Goal: Task Accomplishment & Management: Use online tool/utility

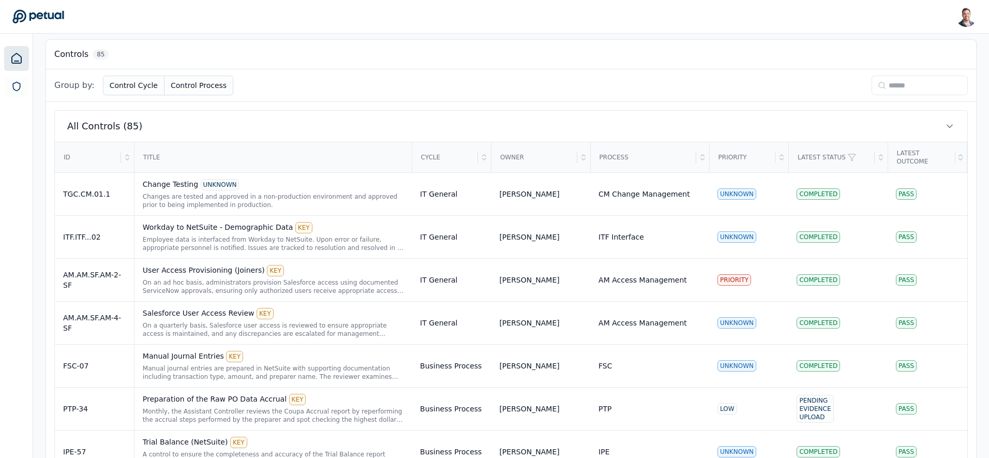
scroll to position [274, 0]
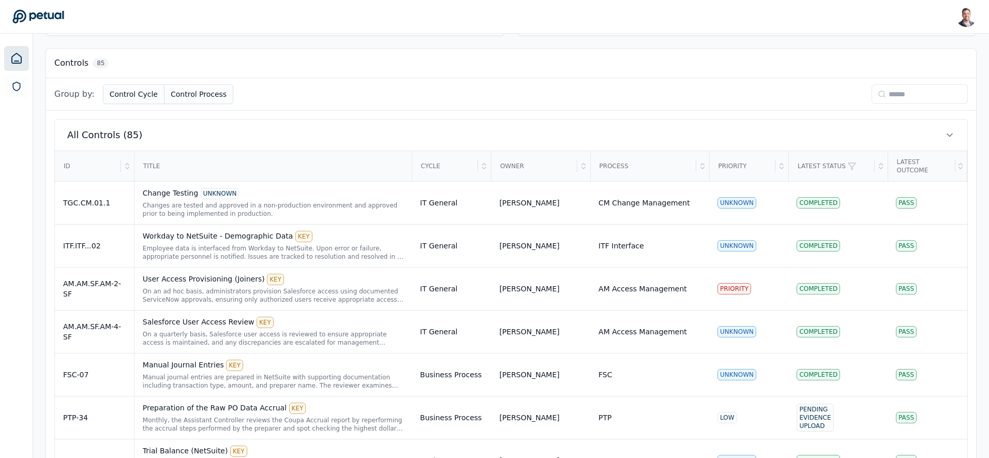
click at [896, 95] on input at bounding box center [920, 94] width 96 height 20
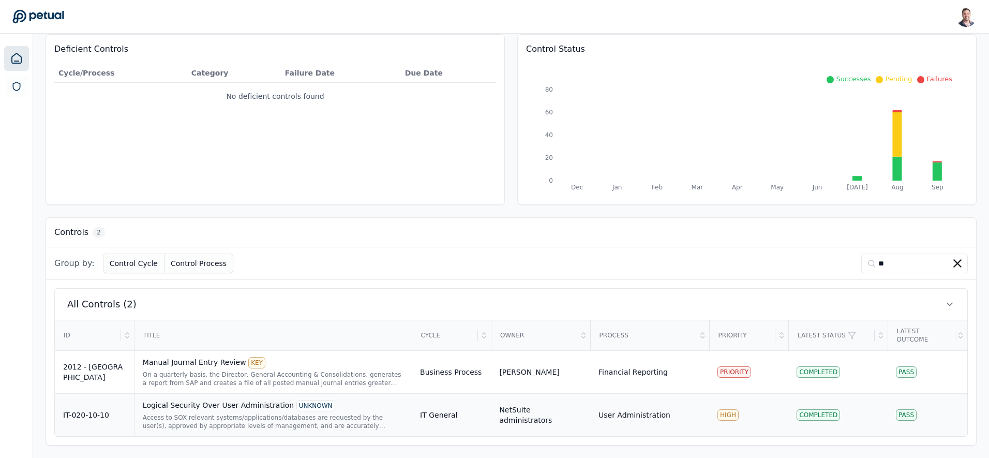
type input "**"
click at [230, 410] on div "Logical Security Over User Administration UNKNOWN" at bounding box center [273, 405] width 261 height 11
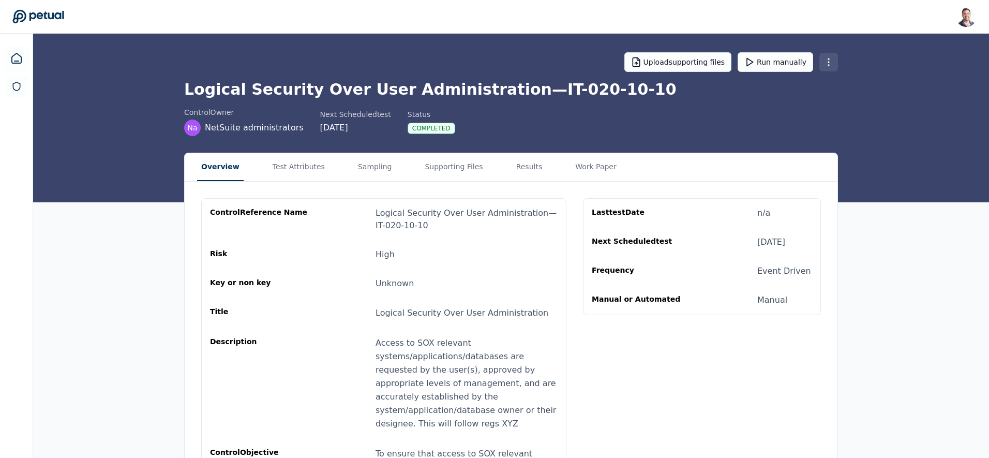
click at [834, 64] on html "Snir Kodesh snir@petual.ai Sign out Upload supporting files Run manually Logica…" at bounding box center [494, 277] width 989 height 554
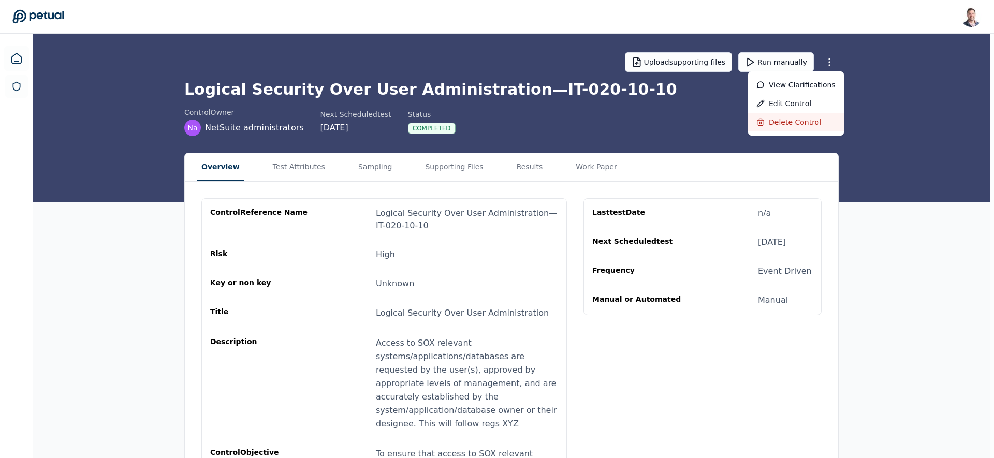
click at [787, 121] on div "Delete control" at bounding box center [796, 122] width 96 height 19
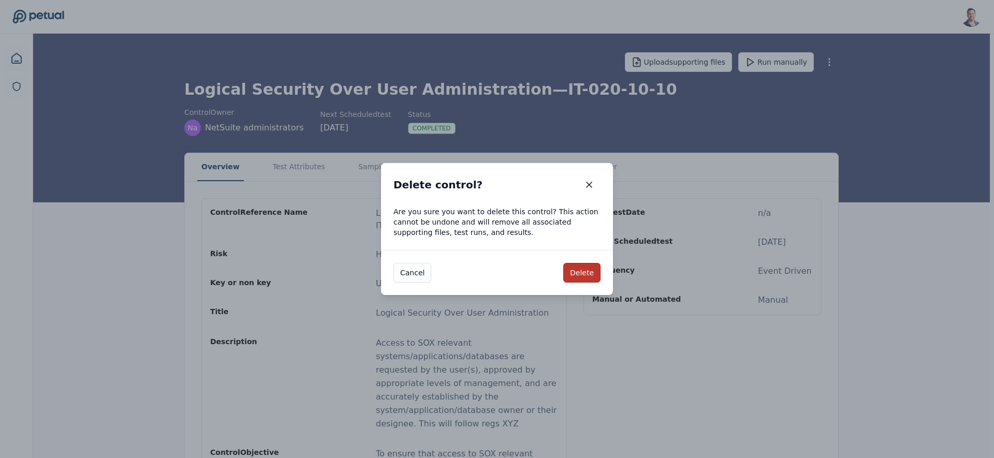
click at [582, 275] on button "Delete" at bounding box center [581, 273] width 37 height 20
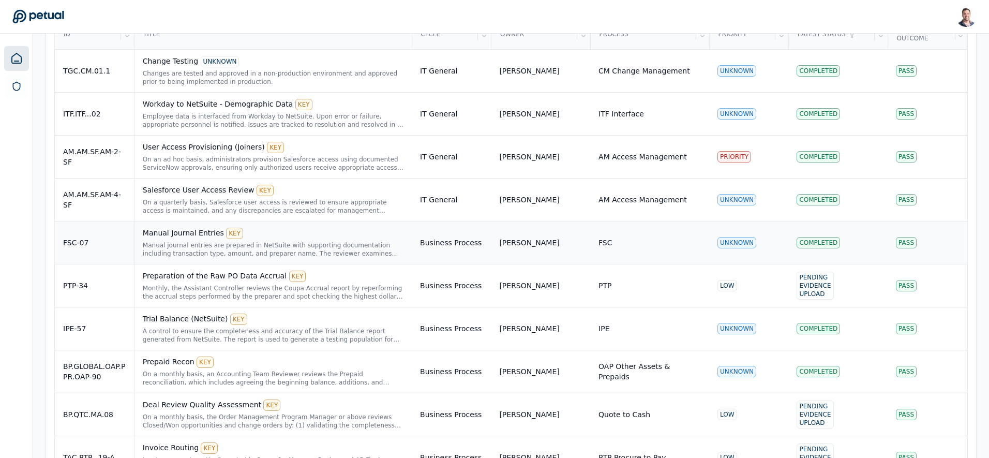
scroll to position [311, 0]
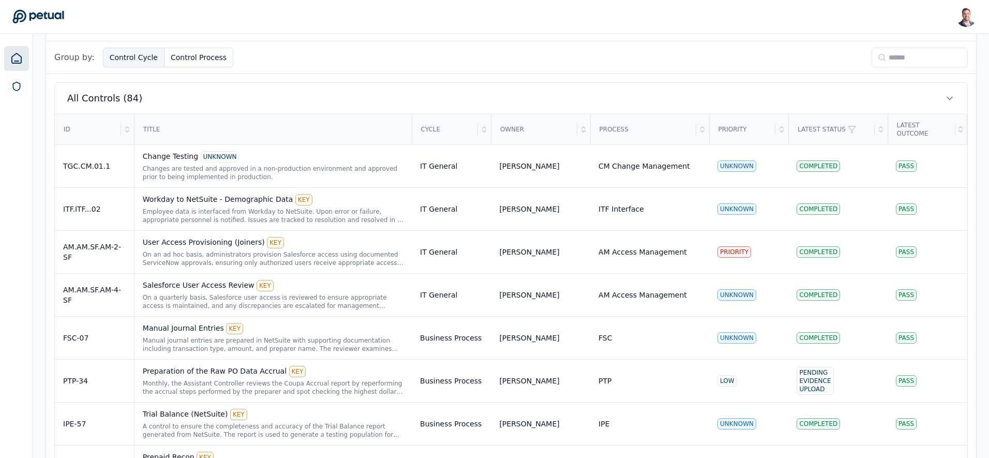
click at [141, 52] on button "Control Cycle" at bounding box center [134, 58] width 62 height 20
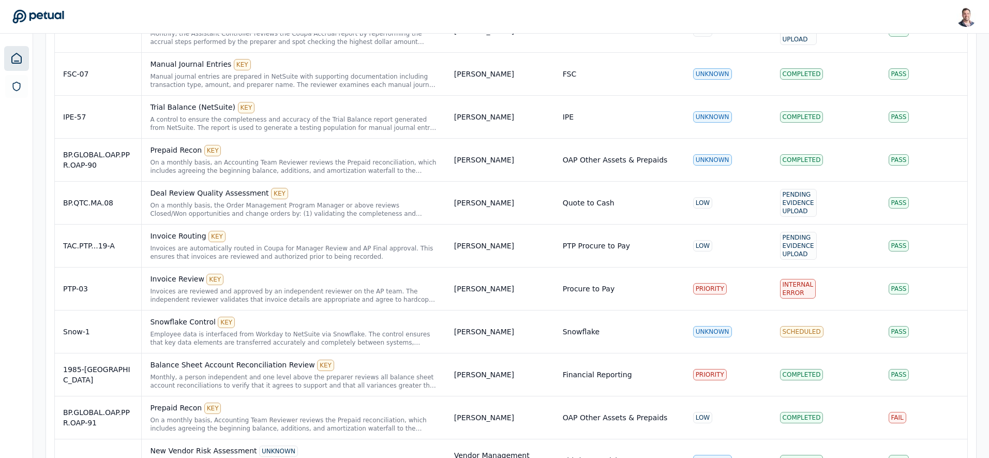
scroll to position [0, 0]
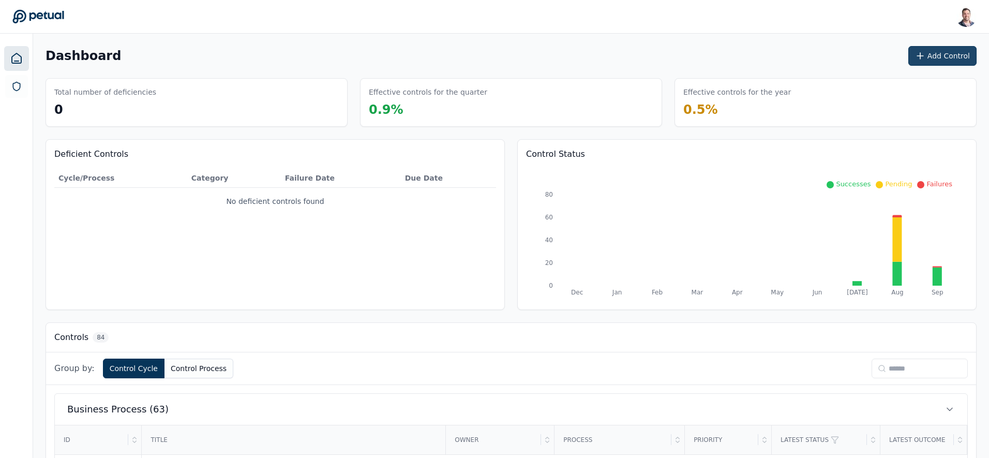
click at [928, 59] on button "Add Control" at bounding box center [943, 56] width 68 height 20
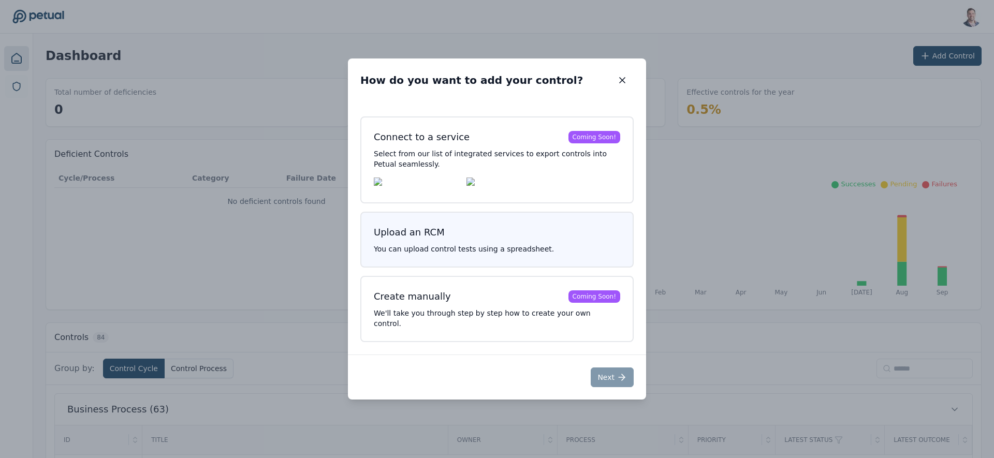
click at [495, 234] on h3 "Upload an RCM" at bounding box center [497, 232] width 246 height 14
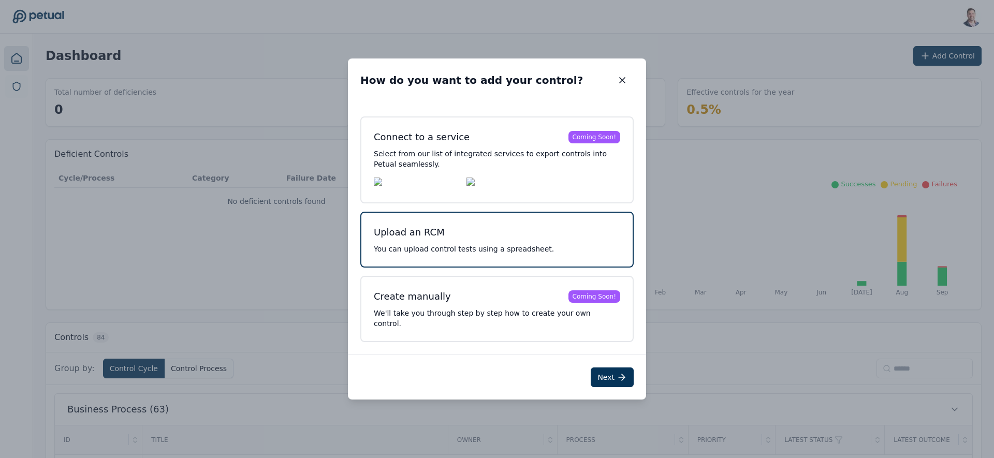
click at [615, 376] on button "Next" at bounding box center [611, 377] width 43 height 20
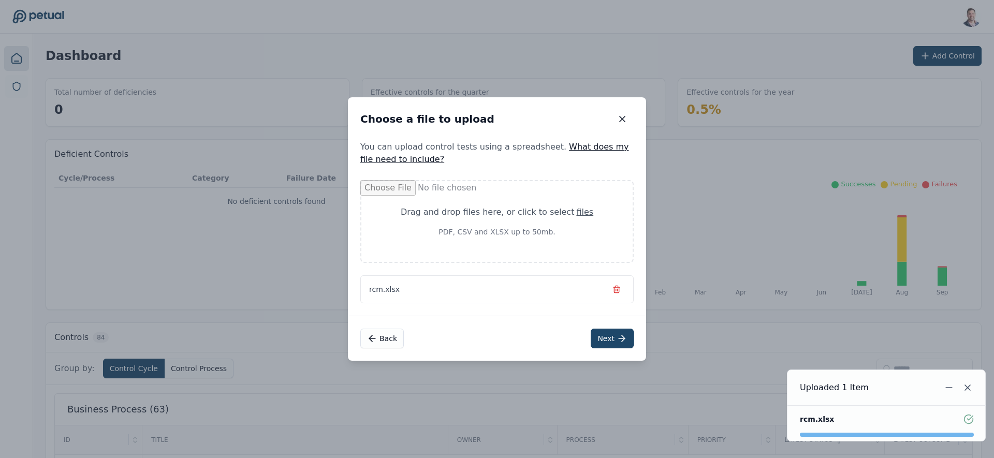
click at [616, 340] on icon at bounding box center [621, 338] width 10 height 10
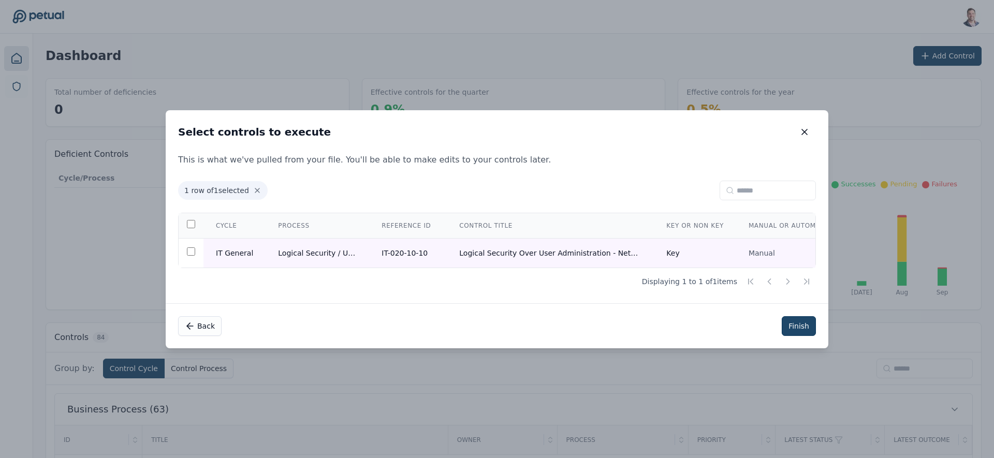
click at [802, 328] on button "Finish" at bounding box center [798, 326] width 34 height 20
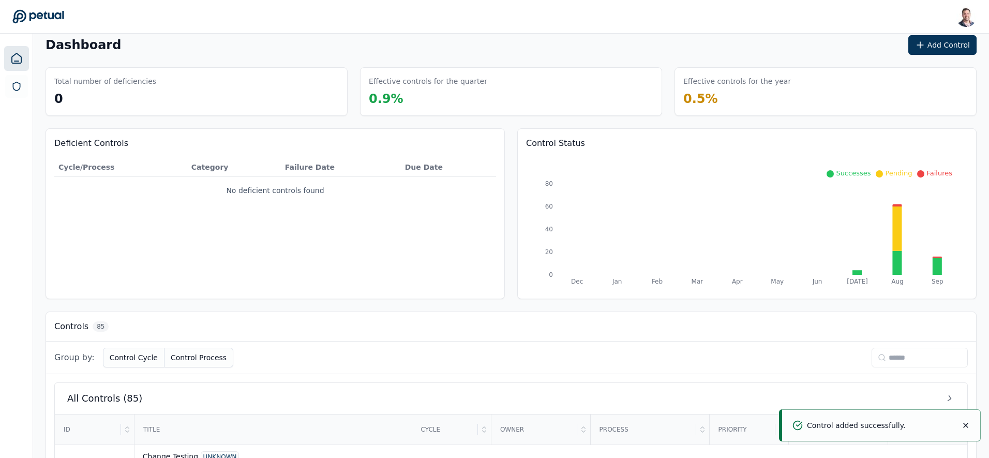
scroll to position [50, 0]
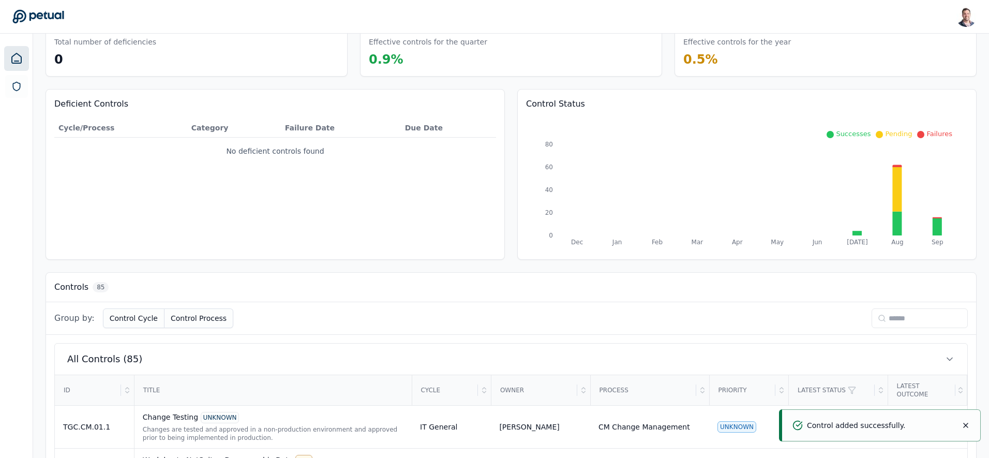
click at [899, 321] on input at bounding box center [920, 318] width 96 height 20
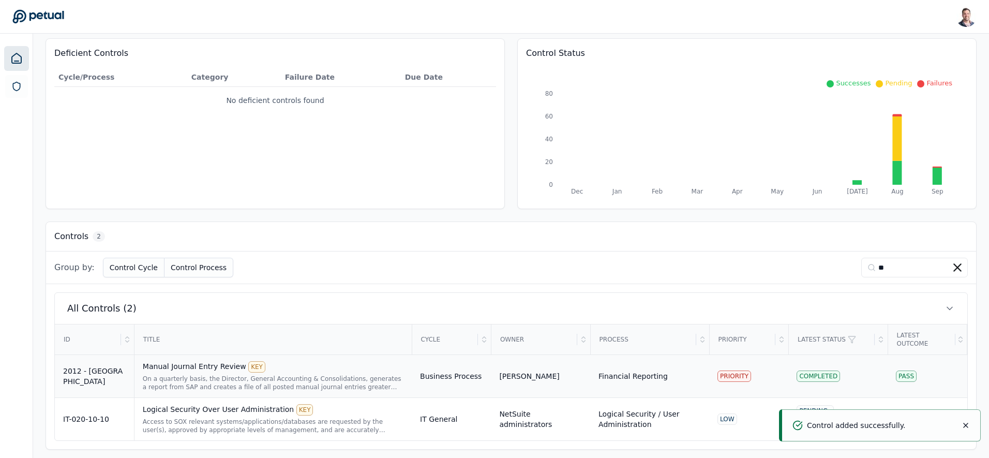
scroll to position [105, 0]
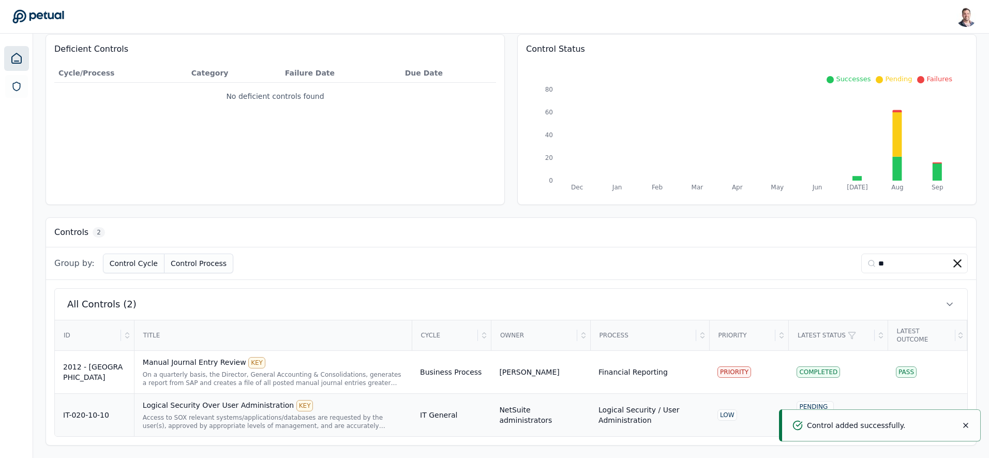
type input "**"
click at [200, 407] on div "Logical Security Over User Administration KEY" at bounding box center [273, 405] width 261 height 11
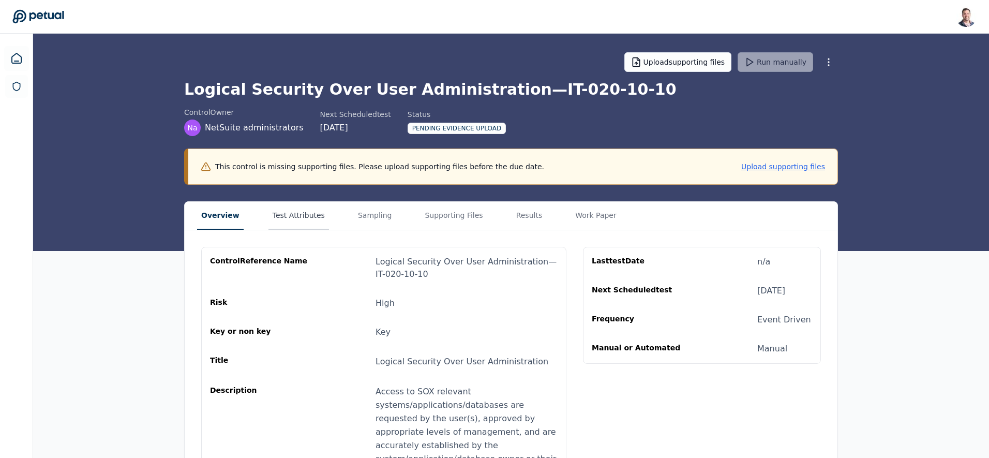
click at [275, 219] on button "Test Attributes" at bounding box center [299, 216] width 61 height 28
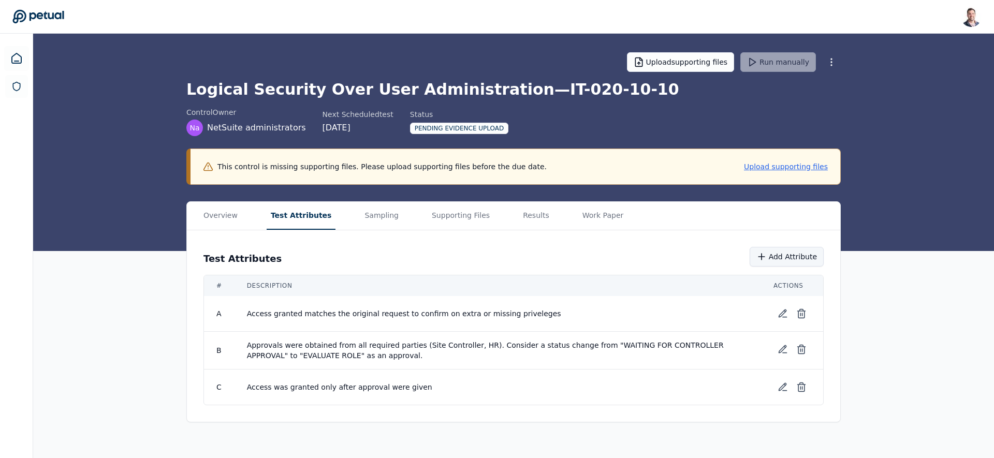
click at [753, 251] on button "Add Attribute" at bounding box center [786, 257] width 74 height 20
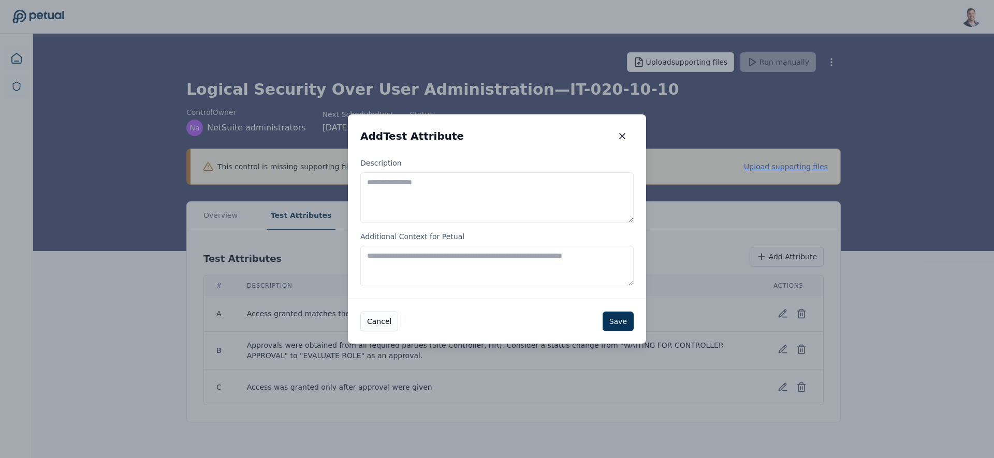
click at [437, 198] on textarea "Description" at bounding box center [496, 197] width 273 height 51
click at [558, 182] on textarea "**********" at bounding box center [496, 197] width 273 height 51
type textarea "**********"
click at [618, 324] on button "Save" at bounding box center [617, 322] width 31 height 20
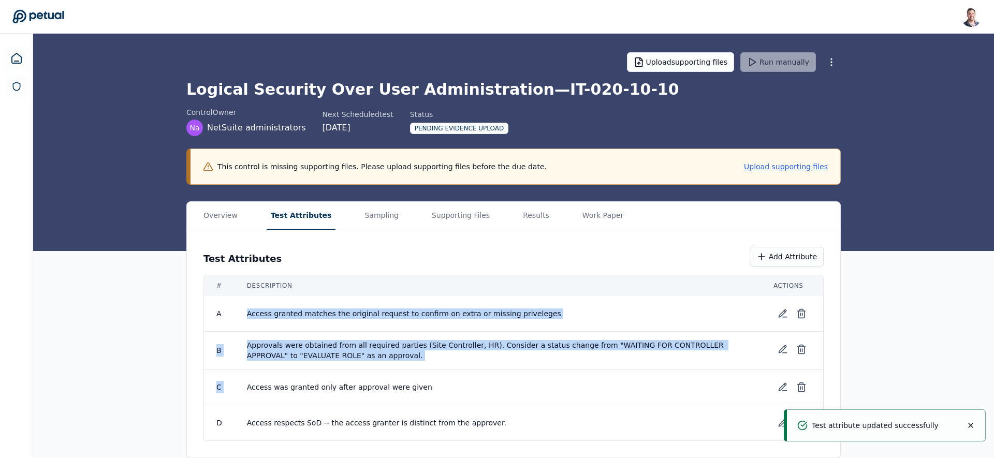
drag, startPoint x: 471, startPoint y: 382, endPoint x: 230, endPoint y: 322, distance: 248.0
click at [230, 322] on tbody "A Access granted matches the original request to confirm on extra or missing pr…" at bounding box center [513, 368] width 619 height 144
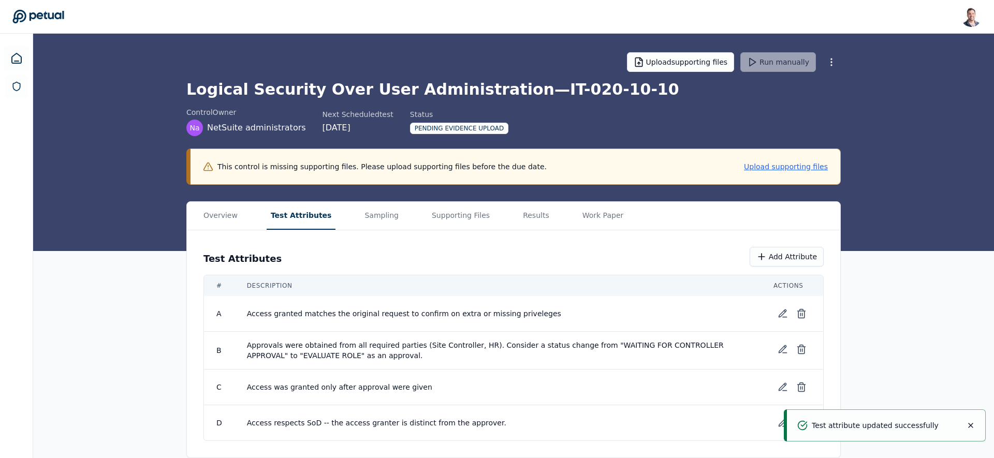
click at [218, 309] on td "A" at bounding box center [219, 314] width 31 height 36
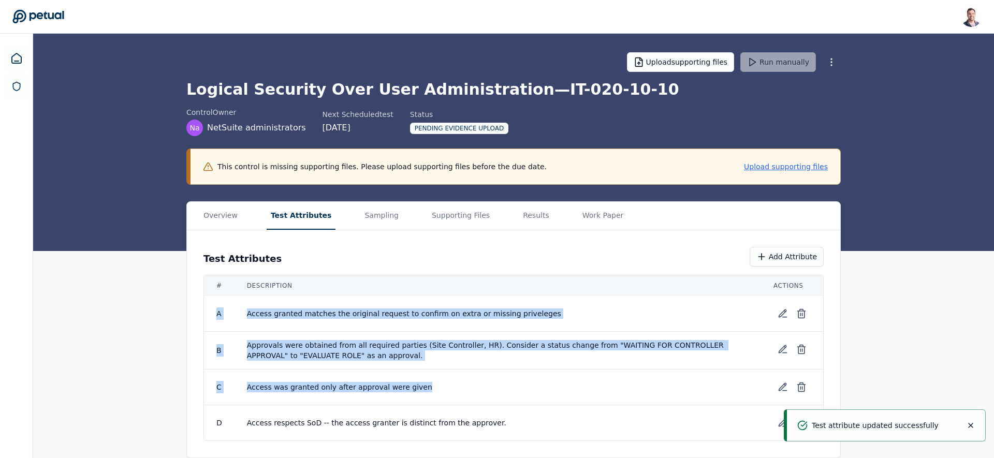
drag, startPoint x: 211, startPoint y: 317, endPoint x: 508, endPoint y: 395, distance: 307.3
click at [509, 397] on tbody "A Access granted matches the original request to confirm on extra or missing pr…" at bounding box center [513, 368] width 619 height 144
click at [472, 392] on td "Access was granted only after approval were given" at bounding box center [497, 387] width 526 height 36
drag, startPoint x: 493, startPoint y: 387, endPoint x: 207, endPoint y: 309, distance: 295.6
click at [207, 309] on tbody "A Access granted matches the original request to confirm on extra or missing pr…" at bounding box center [513, 368] width 619 height 144
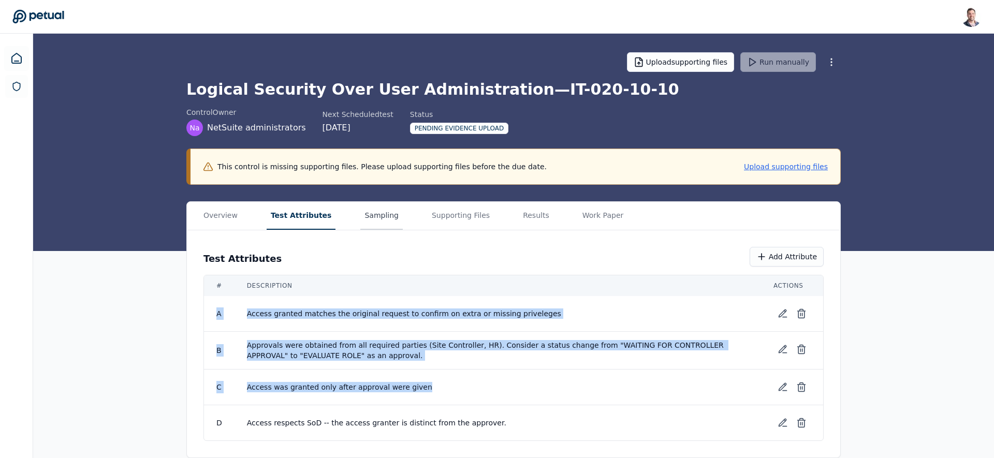
click at [378, 218] on button "Sampling" at bounding box center [381, 216] width 42 height 28
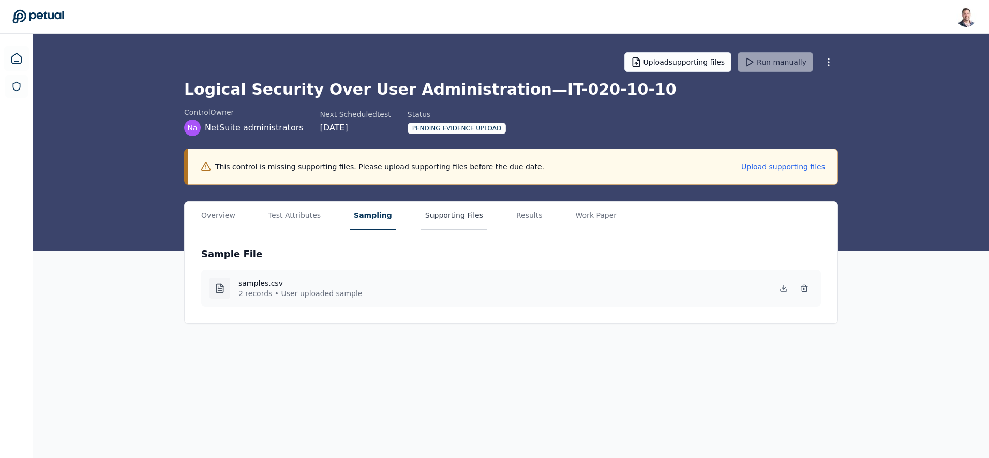
click at [440, 225] on button "Supporting Files" at bounding box center [454, 216] width 66 height 28
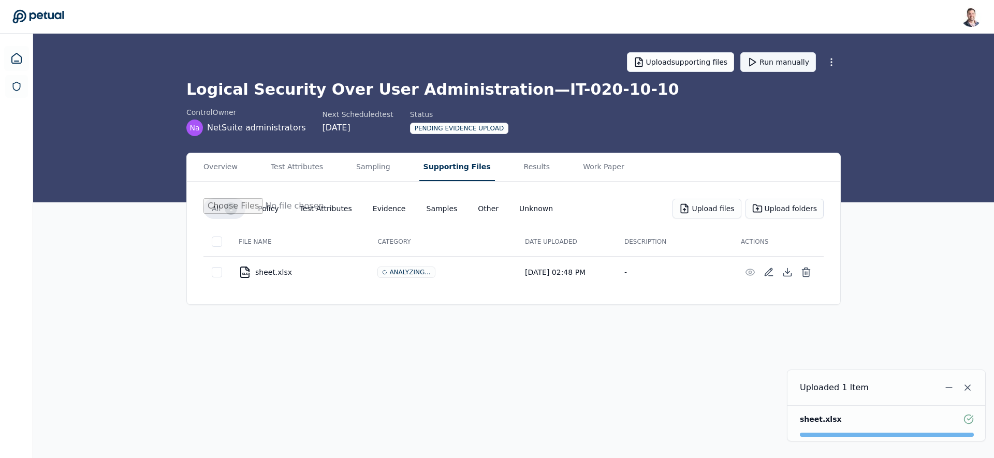
click at [764, 61] on button "Run manually" at bounding box center [778, 62] width 76 height 20
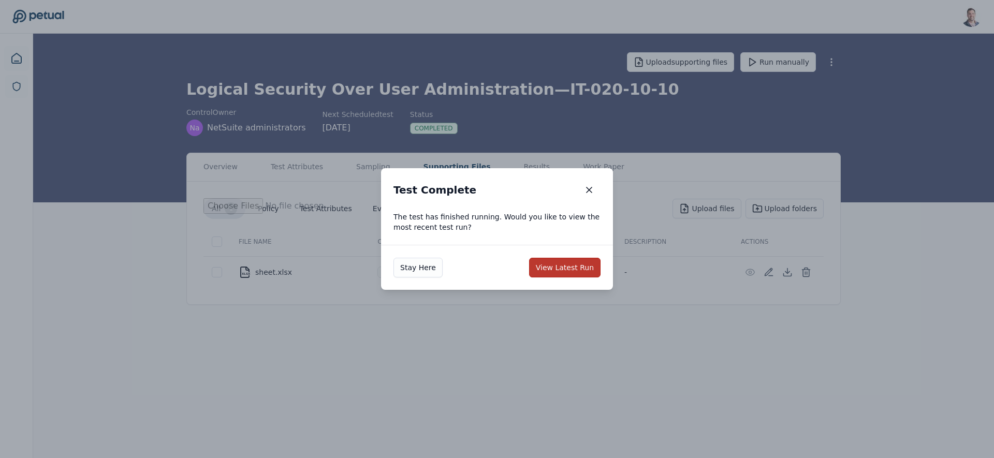
click at [562, 270] on button "View Latest Run" at bounding box center [564, 268] width 71 height 20
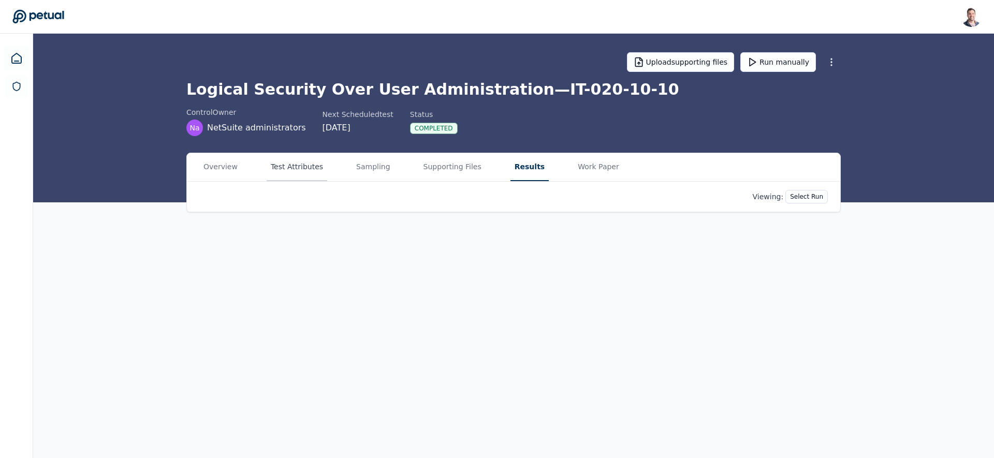
click at [292, 171] on button "Test Attributes" at bounding box center [296, 167] width 61 height 28
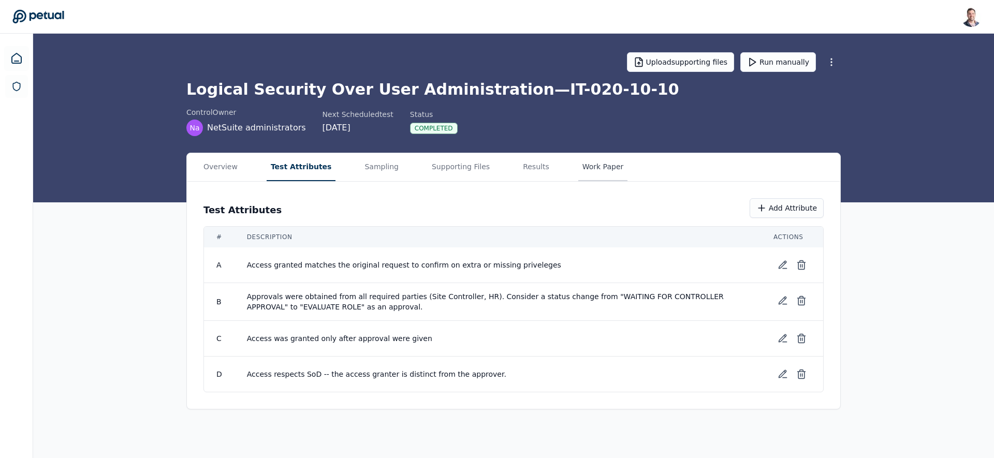
drag, startPoint x: 518, startPoint y: 167, endPoint x: 583, endPoint y: 175, distance: 65.2
click at [518, 167] on button "Results" at bounding box center [535, 167] width 35 height 28
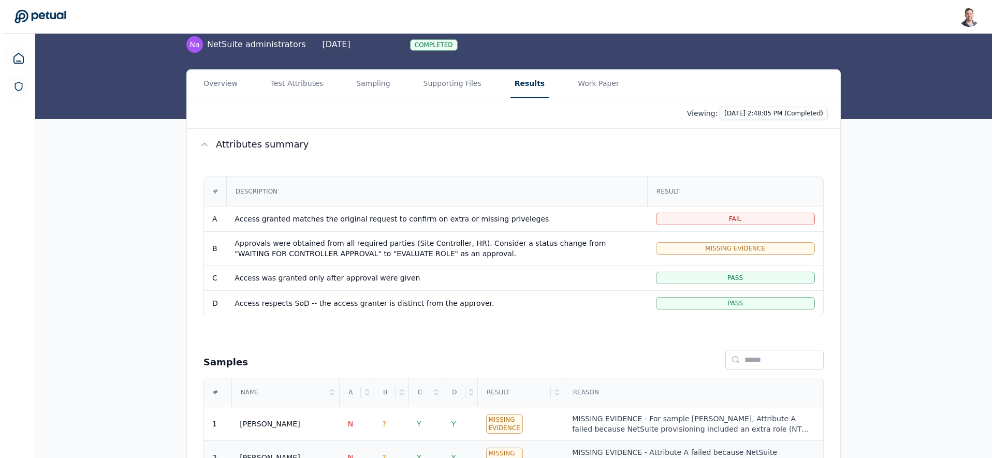
scroll to position [117, 0]
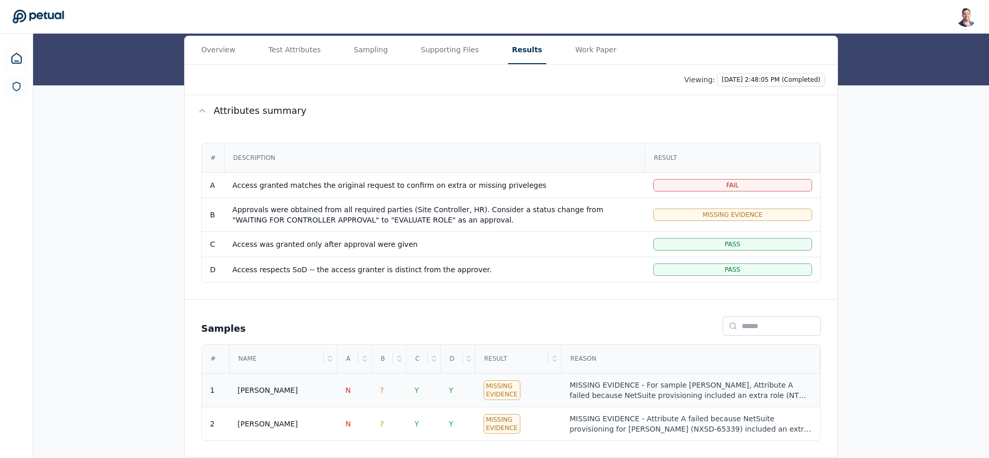
click at [650, 389] on div "MISSING EVIDENCE - For sample Ricky Dunbar, Attribute A failed because NetSuite…" at bounding box center [691, 390] width 242 height 21
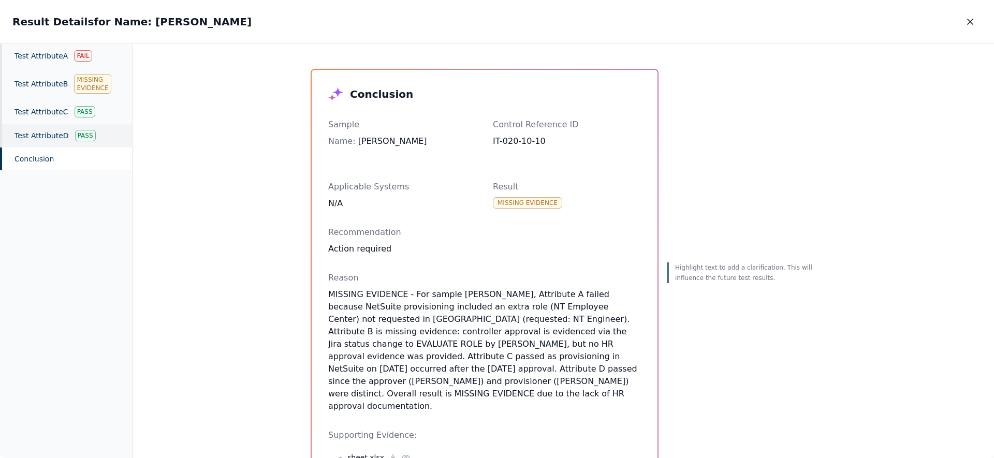
click at [52, 141] on div "Test Attribute D Pass" at bounding box center [66, 136] width 132 height 24
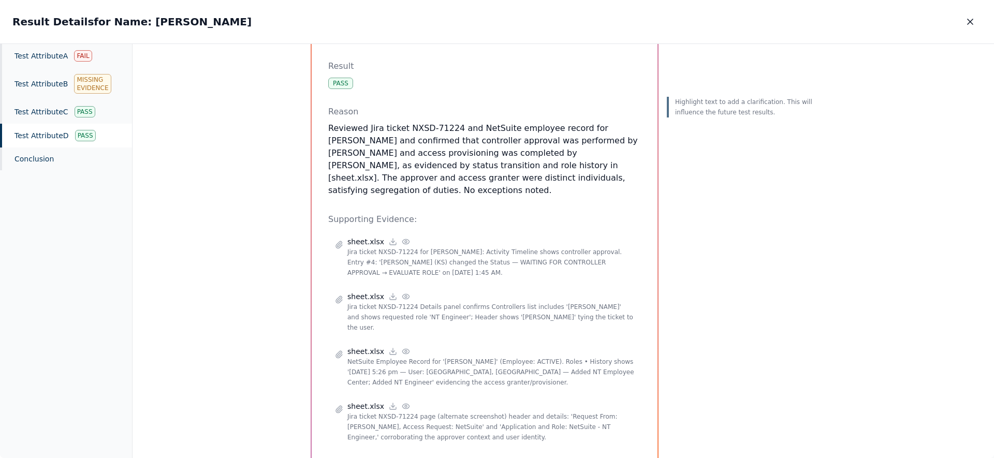
scroll to position [120, 0]
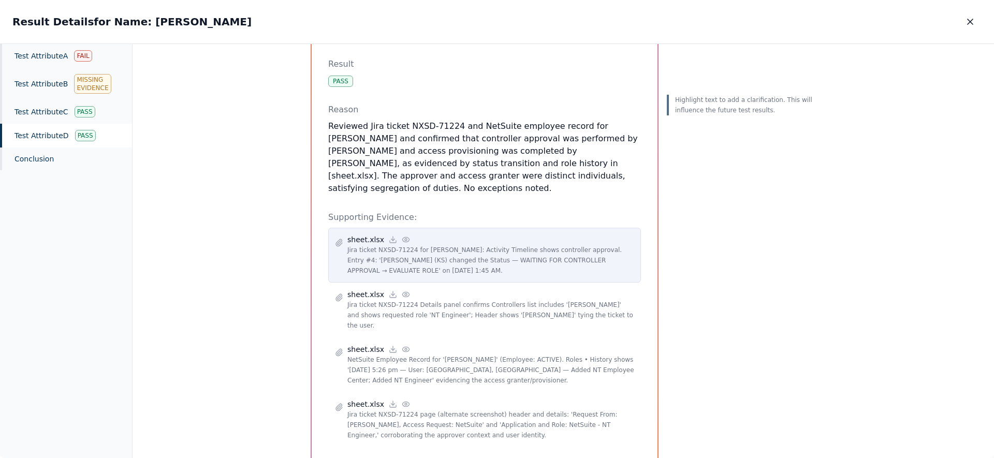
click at [405, 239] on circle at bounding box center [406, 240] width 2 height 2
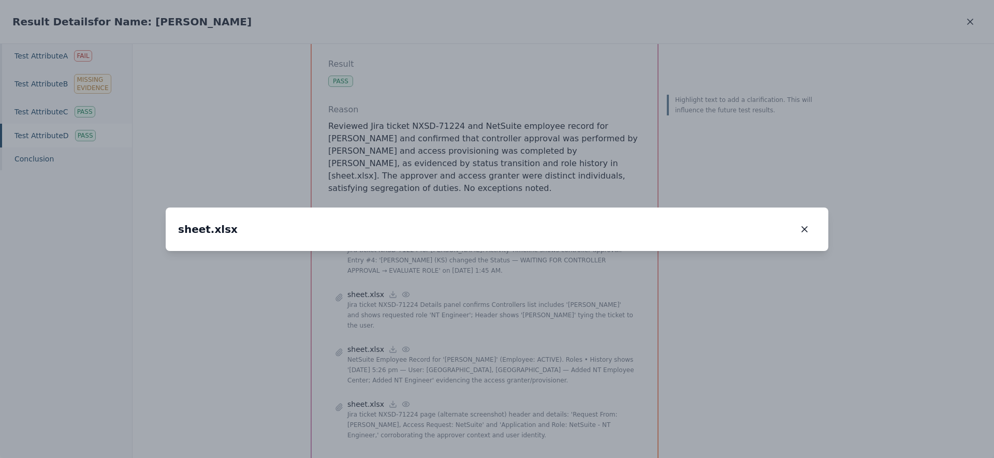
drag, startPoint x: 348, startPoint y: 288, endPoint x: 485, endPoint y: 265, distance: 138.5
click at [633, 228] on img at bounding box center [633, 228] width 0 height 0
drag, startPoint x: 556, startPoint y: 232, endPoint x: 496, endPoint y: 281, distance: 77.6
click at [587, 263] on img at bounding box center [587, 263] width 0 height 0
drag, startPoint x: 386, startPoint y: 345, endPoint x: 352, endPoint y: 347, distance: 34.2
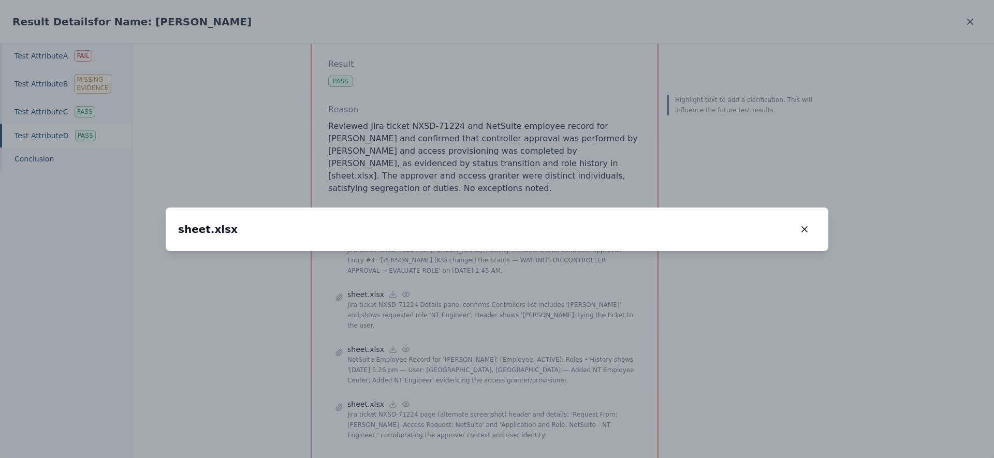
click at [591, 260] on img at bounding box center [591, 260] width 0 height 0
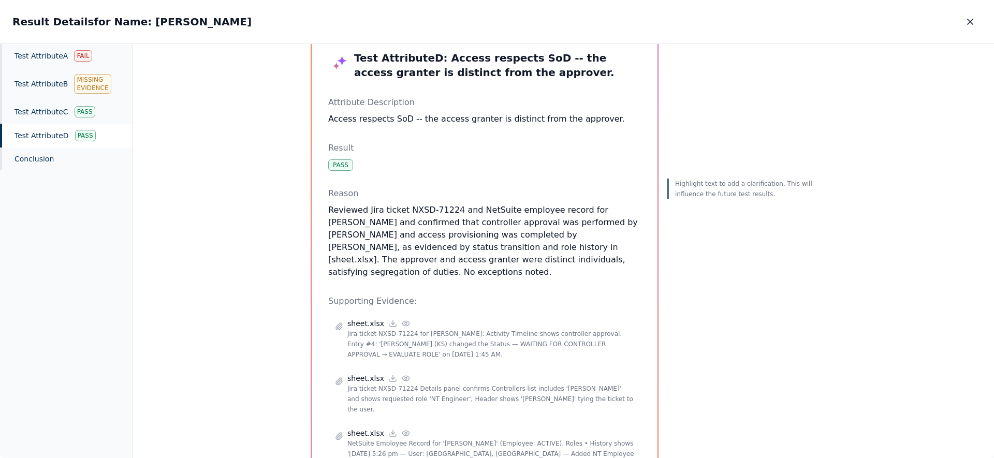
scroll to position [0, 0]
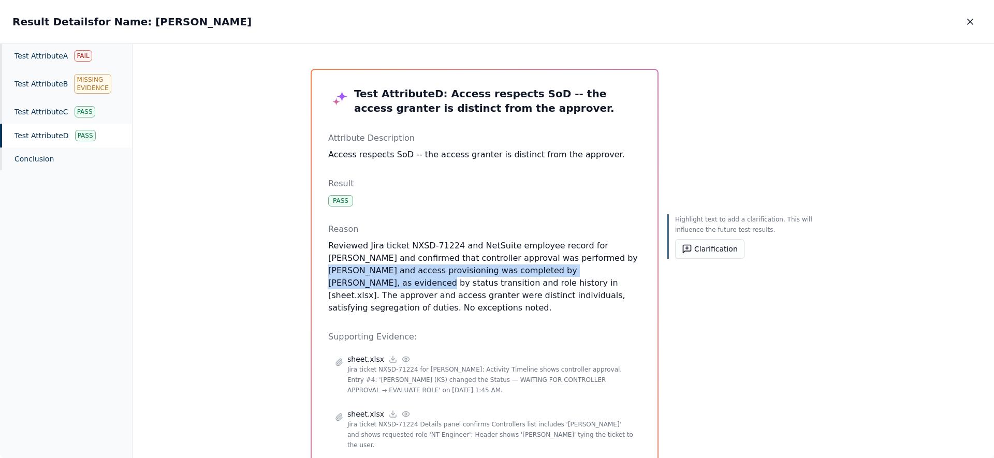
drag, startPoint x: 543, startPoint y: 257, endPoint x: 564, endPoint y: 273, distance: 26.2
click at [564, 273] on p "Reviewed Jira ticket NXSD-71224 and NetSuite employee record for Ricky Dunbar a…" at bounding box center [484, 277] width 313 height 75
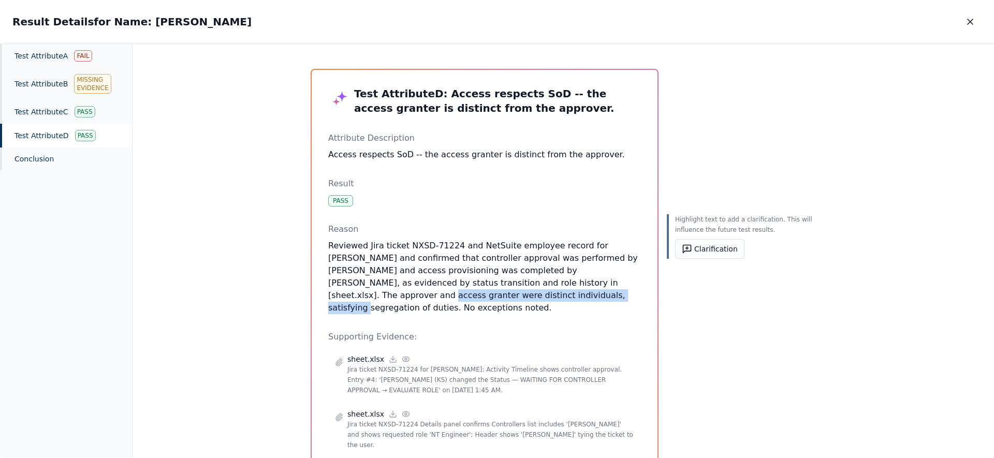
drag, startPoint x: 421, startPoint y: 293, endPoint x: 558, endPoint y: 296, distance: 137.1
click at [560, 294] on p "Reviewed Jira ticket NXSD-71224 and NetSuite employee record for Ricky Dunbar a…" at bounding box center [484, 277] width 313 height 75
click at [537, 299] on p "Reviewed Jira ticket NXSD-71224 and NetSuite employee record for Ricky Dunbar a…" at bounding box center [484, 277] width 313 height 75
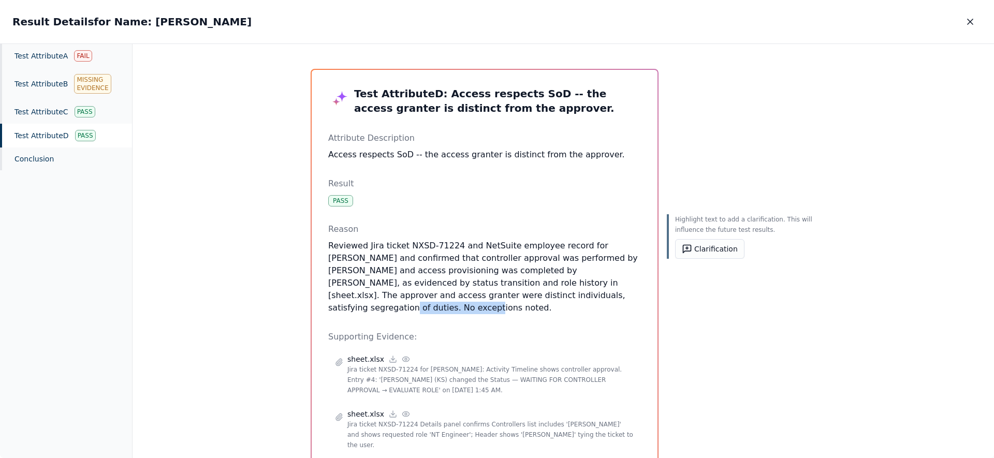
drag, startPoint x: 463, startPoint y: 293, endPoint x: 466, endPoint y: 300, distance: 6.7
click at [460, 300] on p "Reviewed Jira ticket NXSD-71224 and NetSuite employee record for Ricky Dunbar a…" at bounding box center [484, 277] width 313 height 75
click at [481, 300] on p "Reviewed Jira ticket NXSD-71224 and NetSuite employee record for Ricky Dunbar a…" at bounding box center [484, 277] width 313 height 75
drag, startPoint x: 541, startPoint y: 257, endPoint x: 583, endPoint y: 271, distance: 43.5
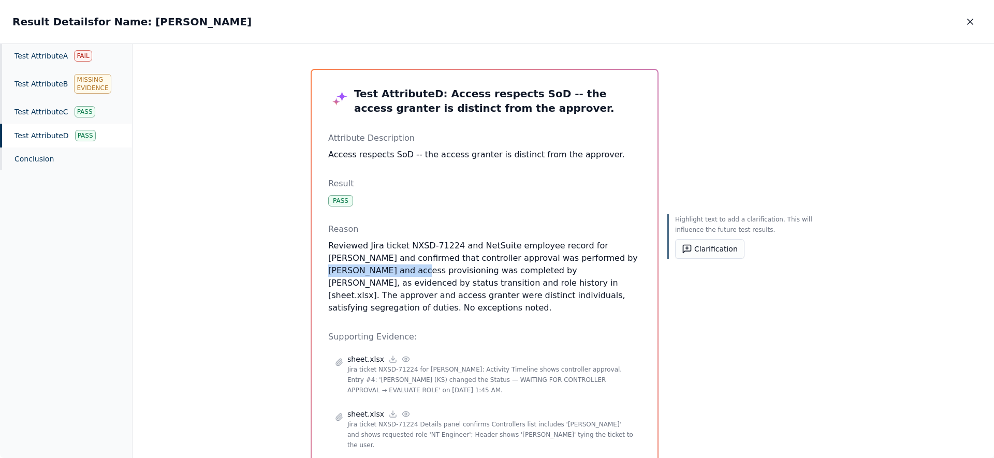
click at [644, 260] on div "Test Attribute D : Access respects SoD -- the access granter is distinct from t…" at bounding box center [485, 326] width 346 height 513
drag, startPoint x: 486, startPoint y: 269, endPoint x: 583, endPoint y: 278, distance: 96.7
click at [574, 277] on p "Reviewed Jira ticket NXSD-71224 and NetSuite employee record for Ricky Dunbar a…" at bounding box center [484, 277] width 313 height 75
click at [481, 288] on p "Reviewed Jira ticket NXSD-71224 and NetSuite employee record for Ricky Dunbar a…" at bounding box center [484, 277] width 313 height 75
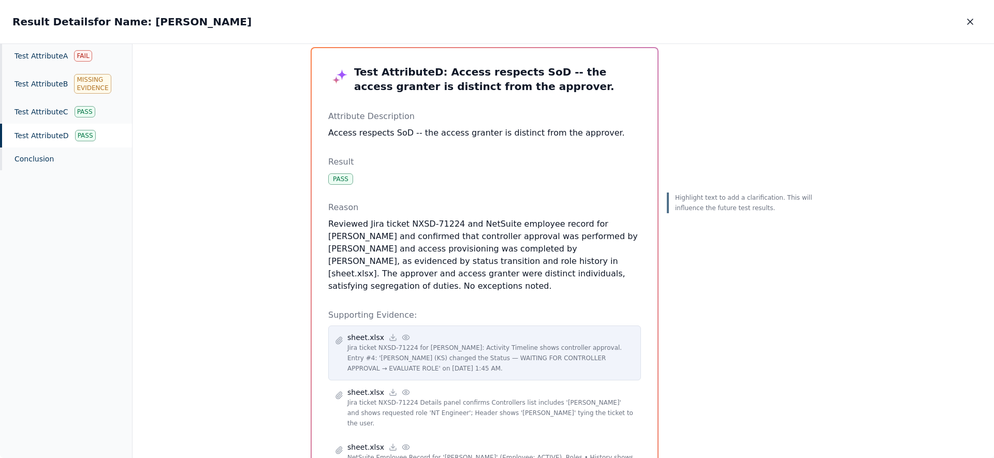
scroll to position [143, 0]
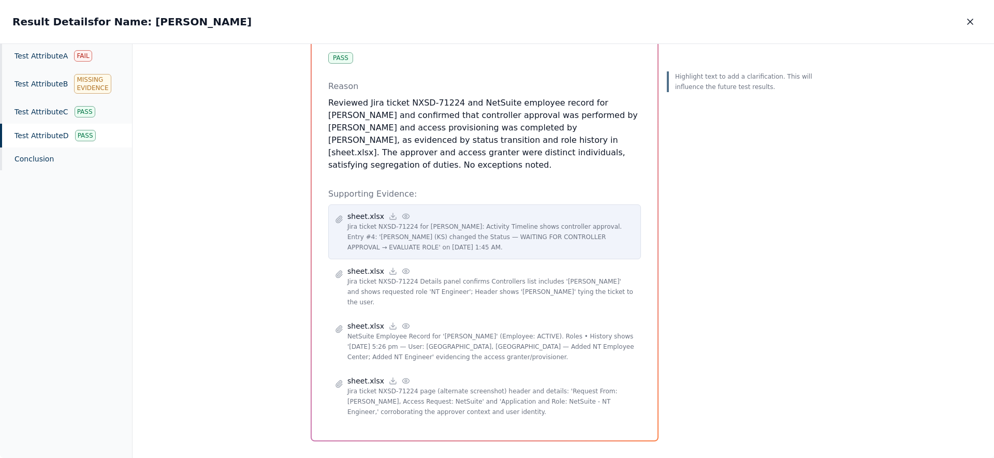
click at [402, 212] on icon at bounding box center [406, 216] width 8 height 8
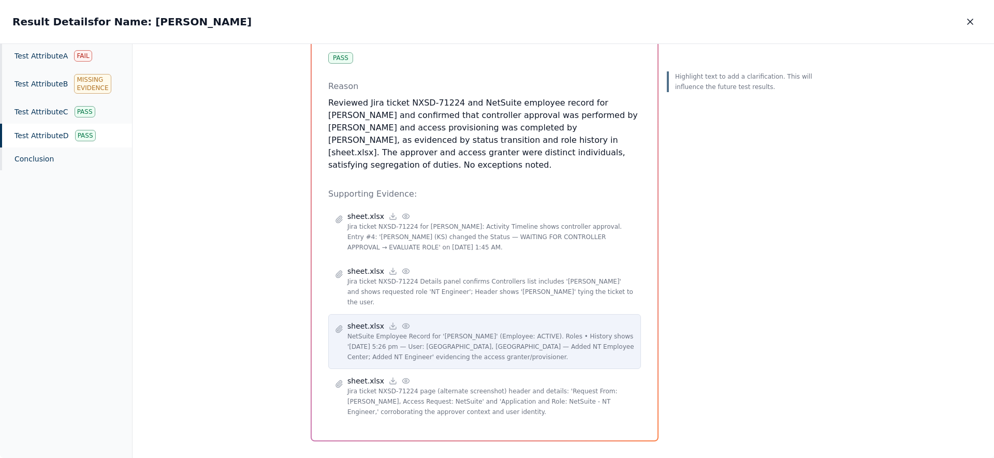
click at [403, 322] on icon at bounding box center [406, 326] width 8 height 8
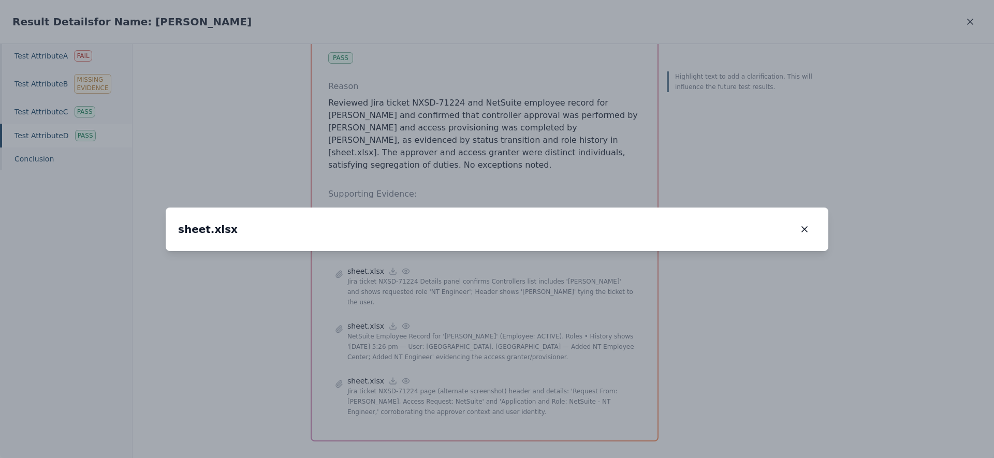
drag, startPoint x: 275, startPoint y: 247, endPoint x: 596, endPoint y: 358, distance: 338.9
click at [803, 358] on img at bounding box center [803, 358] width 0 height 0
drag, startPoint x: 463, startPoint y: 313, endPoint x: 434, endPoint y: 264, distance: 56.4
click at [799, 330] on img at bounding box center [799, 330] width 0 height 0
drag, startPoint x: 572, startPoint y: 138, endPoint x: 610, endPoint y: 160, distance: 44.3
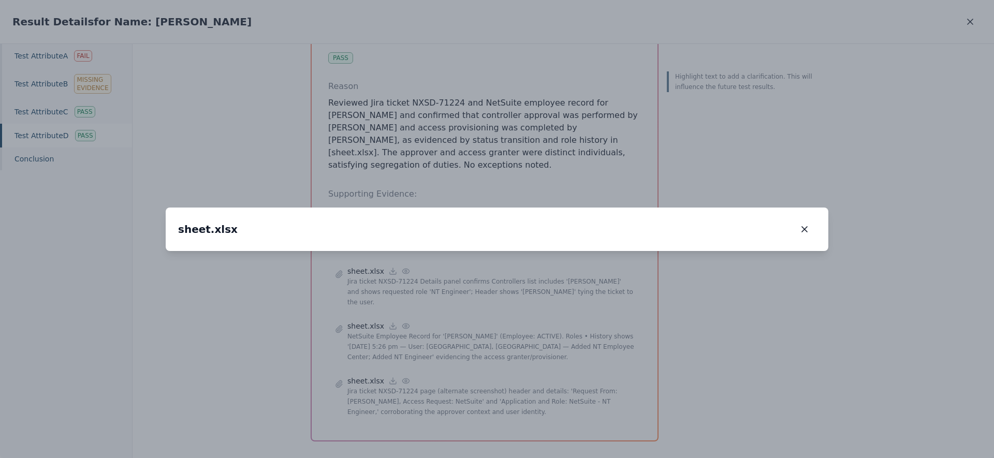
click at [800, 344] on img at bounding box center [800, 344] width 0 height 0
drag, startPoint x: 579, startPoint y: 164, endPoint x: 552, endPoint y: 180, distance: 31.1
click at [693, 362] on img at bounding box center [693, 362] width 0 height 0
drag, startPoint x: 507, startPoint y: 300, endPoint x: 454, endPoint y: 116, distance: 191.1
click at [750, 367] on img at bounding box center [750, 367] width 0 height 0
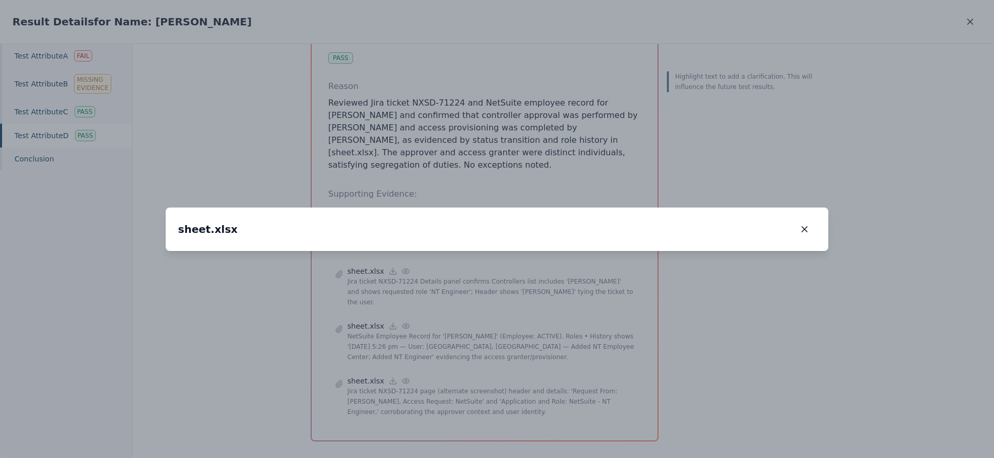
drag, startPoint x: 531, startPoint y: 183, endPoint x: 476, endPoint y: 214, distance: 63.2
click at [668, 78] on img at bounding box center [668, 78] width 0 height 0
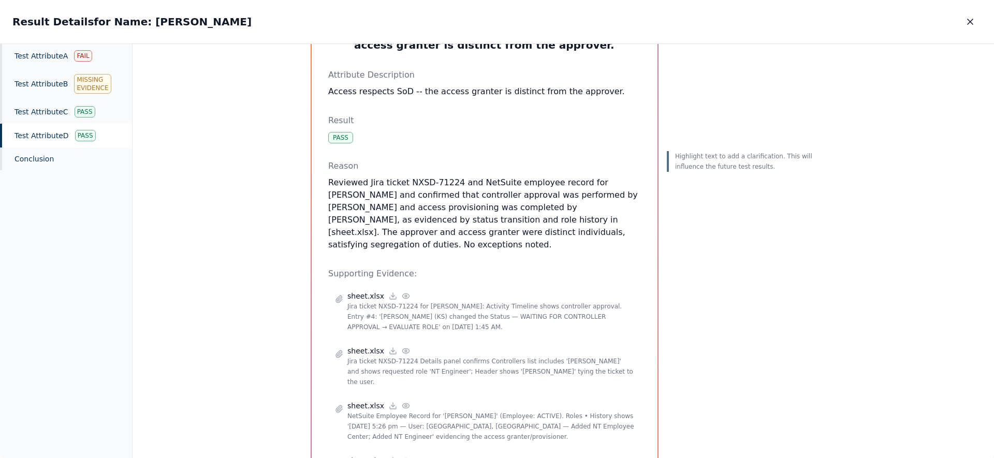
scroll to position [61, 0]
click at [65, 114] on div "Test Attribute C Pass" at bounding box center [66, 112] width 132 height 24
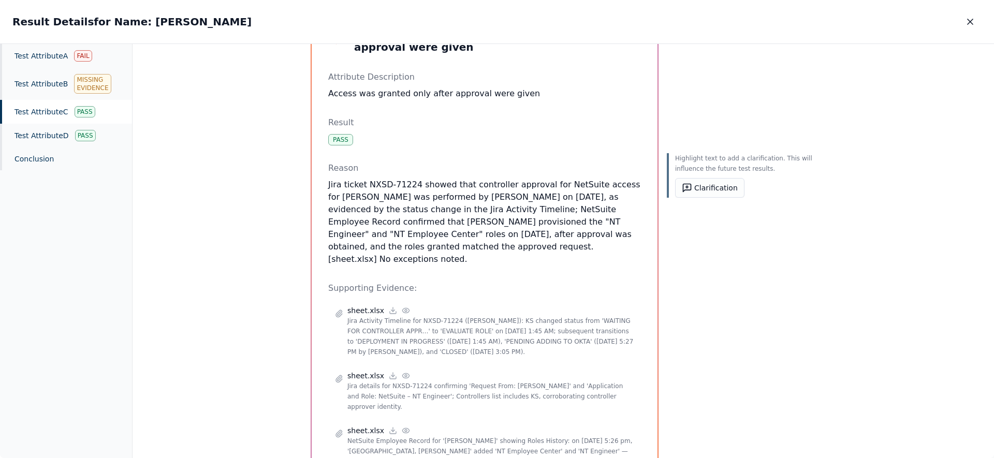
drag, startPoint x: 631, startPoint y: 247, endPoint x: 331, endPoint y: 181, distance: 307.5
click at [333, 181] on p "Jira ticket NXSD-71224 showed that controller approval for NetSuite access for …" at bounding box center [484, 222] width 313 height 87
click at [331, 181] on p "Jira ticket NXSD-71224 showed that controller approval for NetSuite access for …" at bounding box center [484, 222] width 313 height 87
drag, startPoint x: 554, startPoint y: 200, endPoint x: 577, endPoint y: 217, distance: 28.9
click at [609, 200] on p "Jira ticket NXSD-71224 showed that controller approval for NetSuite access for …" at bounding box center [484, 222] width 313 height 87
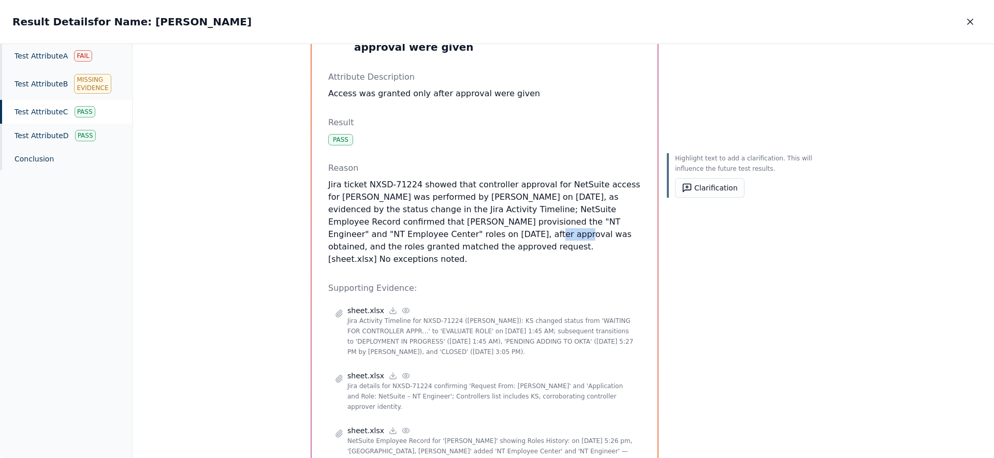
drag, startPoint x: 417, startPoint y: 238, endPoint x: 453, endPoint y: 239, distance: 36.2
click at [453, 239] on p "Jira ticket NXSD-71224 showed that controller approval for NetSuite access for …" at bounding box center [484, 222] width 313 height 87
click at [519, 215] on p "Jira ticket NXSD-71224 showed that controller approval for NetSuite access for …" at bounding box center [484, 222] width 313 height 87
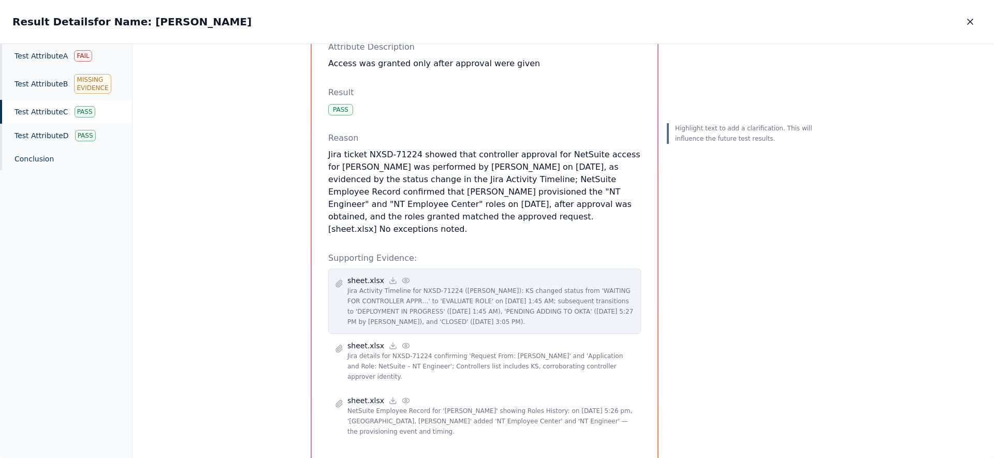
scroll to position [100, 0]
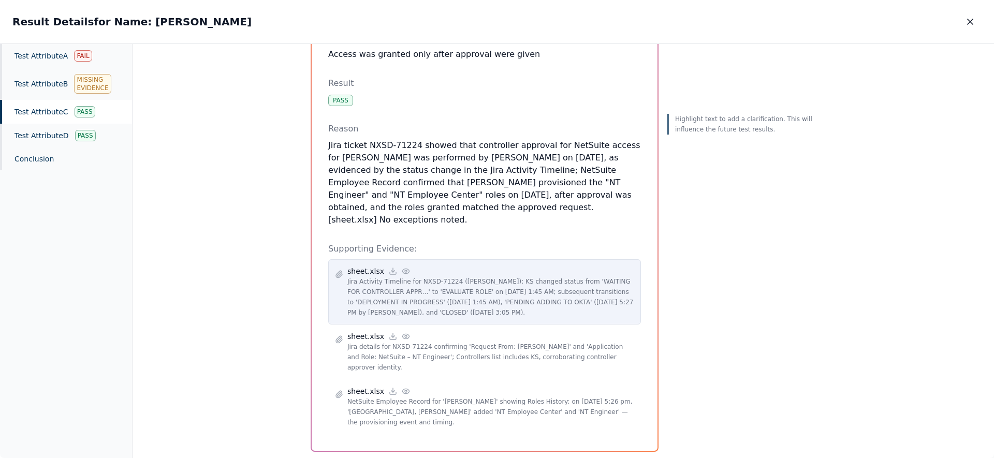
click at [405, 270] on circle at bounding box center [406, 271] width 2 height 2
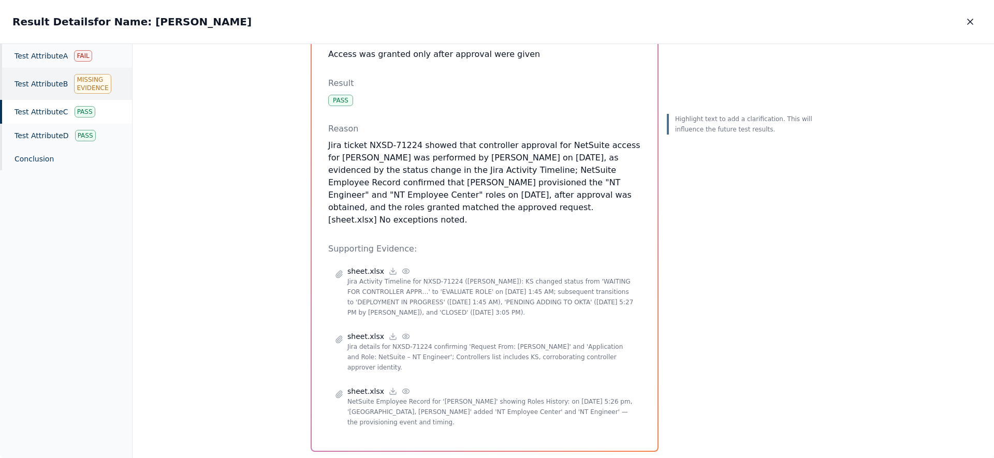
click at [45, 57] on div "Test Attribute A Fail" at bounding box center [66, 56] width 132 height 24
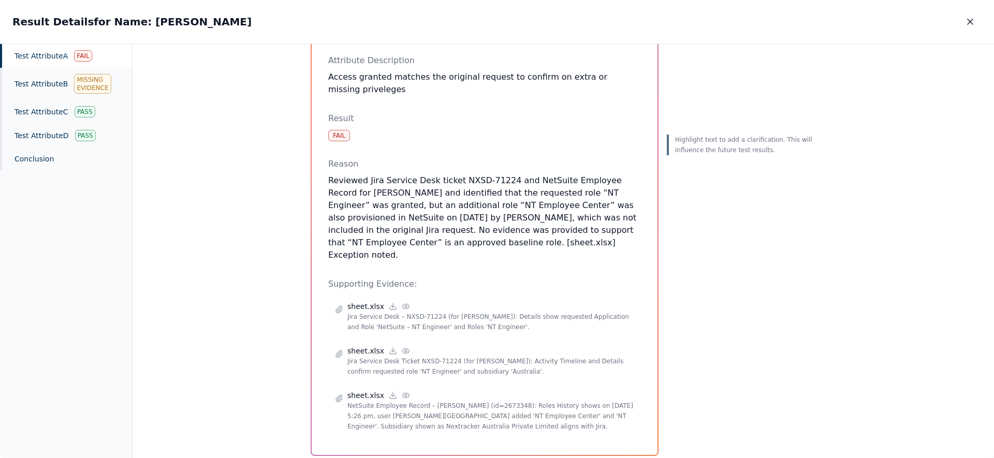
drag, startPoint x: 517, startPoint y: 218, endPoint x: 610, endPoint y: 217, distance: 93.1
click at [610, 217] on p "Reviewed Jira Service Desk ticket NXSD-71224 and NetSuite Employee Record for R…" at bounding box center [484, 217] width 313 height 87
click at [407, 199] on p "Reviewed Jira Service Desk ticket NXSD-71224 and NetSuite Employee Record for R…" at bounding box center [484, 217] width 313 height 87
drag, startPoint x: 537, startPoint y: 179, endPoint x: 478, endPoint y: 189, distance: 59.8
click at [538, 179] on p "Reviewed Jira Service Desk ticket NXSD-71224 and NetSuite Employee Record for R…" at bounding box center [484, 217] width 313 height 87
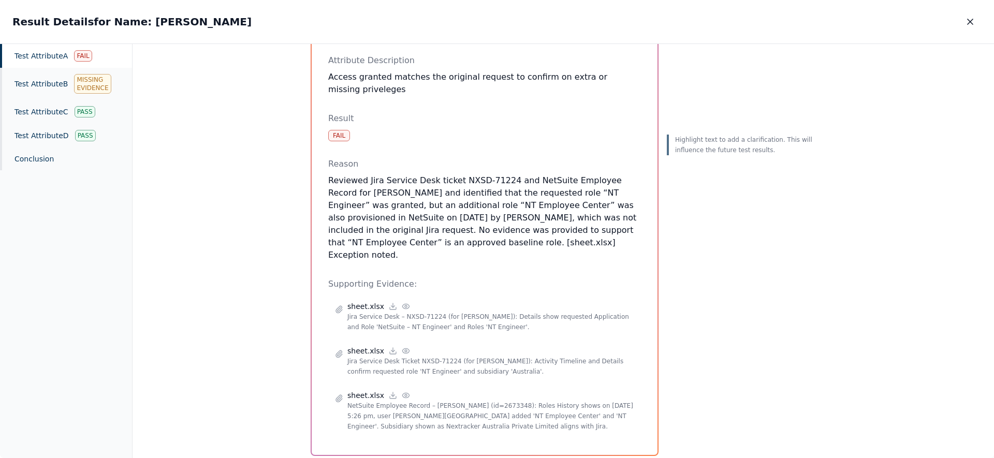
click at [400, 189] on p "Reviewed Jira Service Desk ticket NXSD-71224 and NetSuite Employee Record for R…" at bounding box center [484, 217] width 313 height 87
click at [566, 174] on p "Reviewed Jira Service Desk ticket NXSD-71224 and NetSuite Employee Record for R…" at bounding box center [484, 217] width 313 height 87
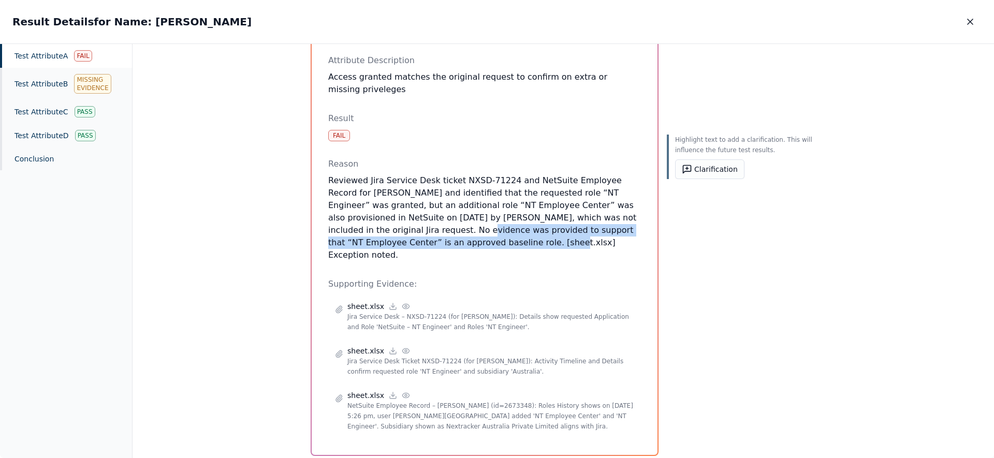
drag, startPoint x: 403, startPoint y: 219, endPoint x: 416, endPoint y: 227, distance: 15.5
click at [416, 227] on p "Reviewed Jira Service Desk ticket NXSD-71224 and NetSuite Employee Record for R…" at bounding box center [484, 217] width 313 height 87
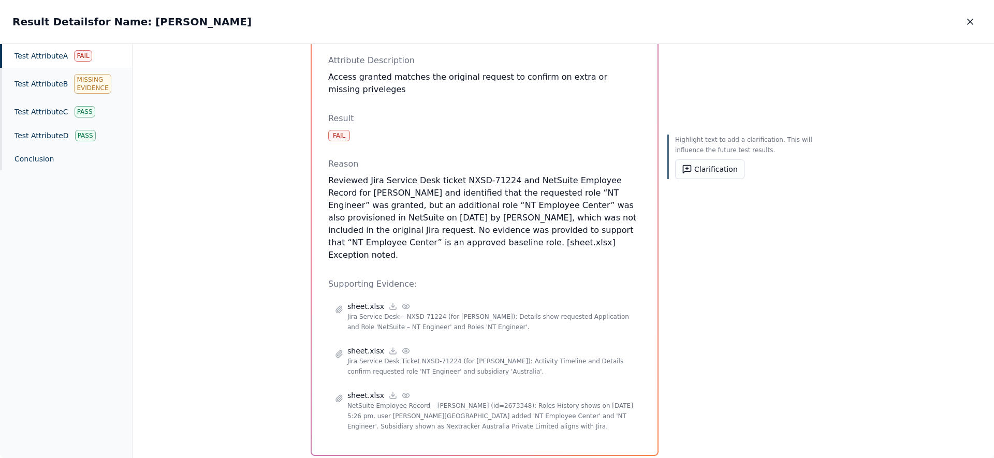
click at [750, 277] on div "Highlight text to add a clarification. This will influence the future test resu…" at bounding box center [740, 216] width 149 height 479
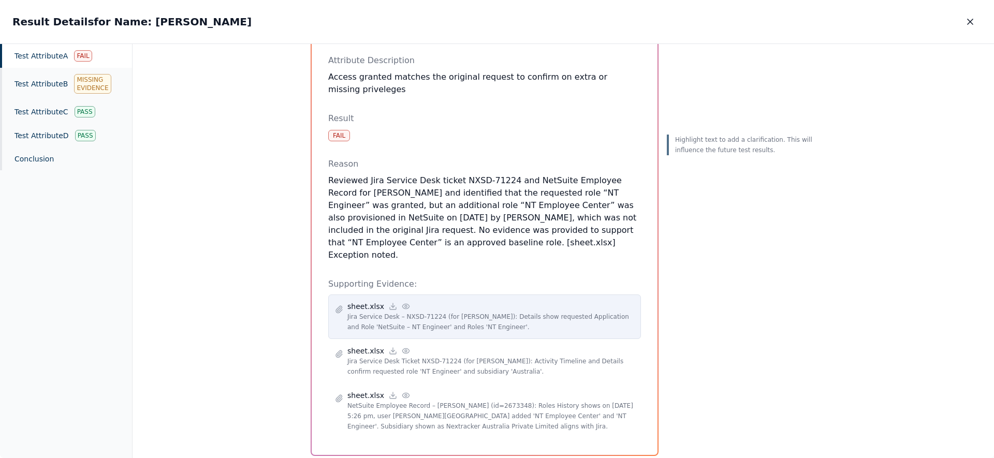
click at [402, 302] on icon at bounding box center [406, 306] width 8 height 8
click at [402, 304] on icon at bounding box center [405, 306] width 7 height 5
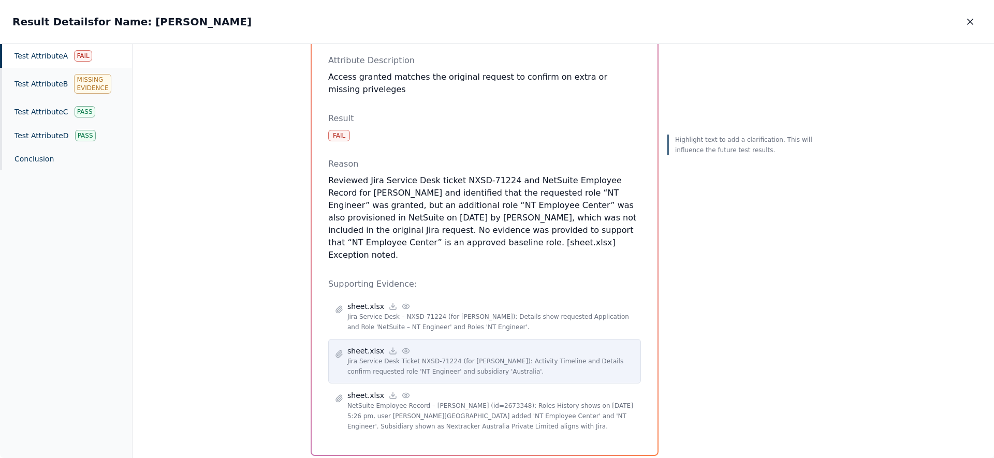
click at [403, 348] on icon at bounding box center [405, 350] width 7 height 5
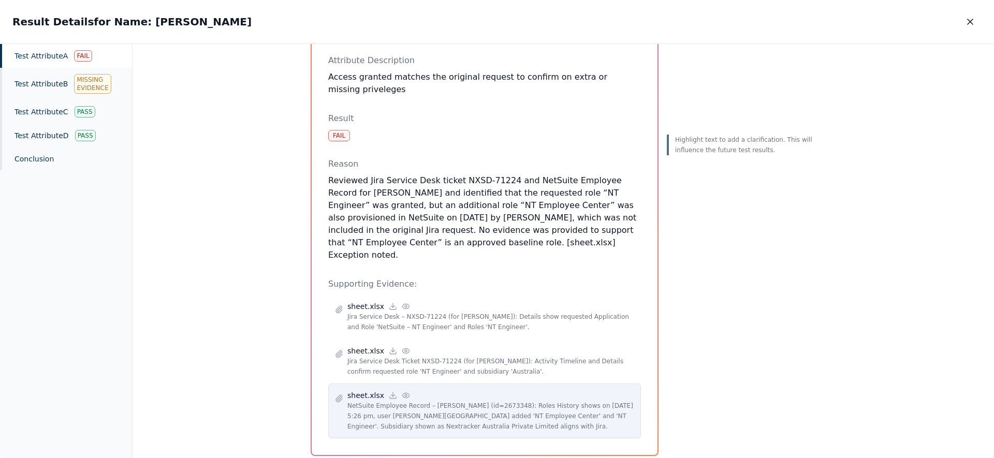
click at [402, 391] on icon at bounding box center [406, 395] width 8 height 8
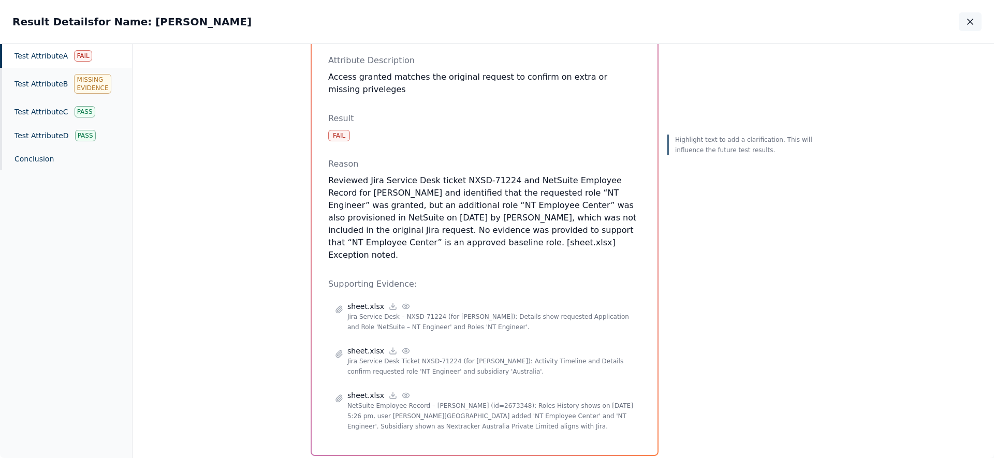
click at [972, 20] on icon "button" at bounding box center [970, 22] width 10 height 10
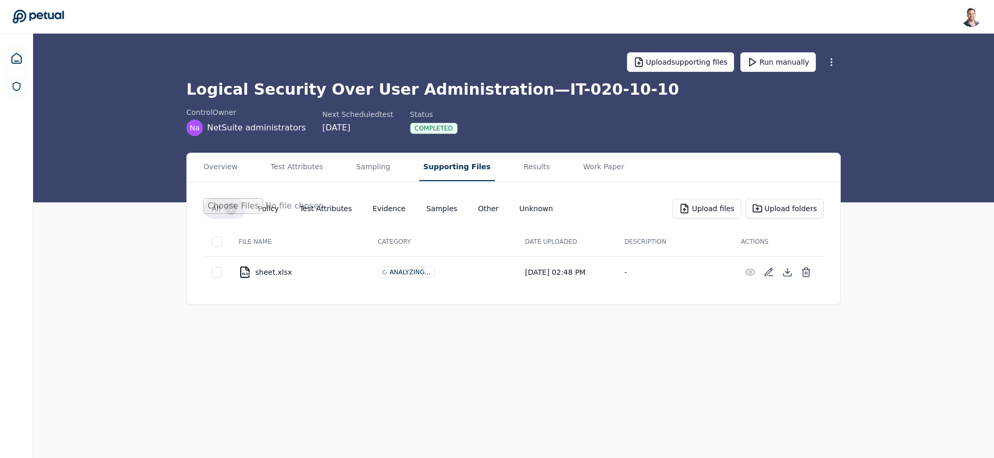
click at [454, 54] on main "Upload supporting files Run manually Logical Security Over User Administration …" at bounding box center [513, 246] width 960 height 424
click at [525, 172] on button "Results" at bounding box center [537, 167] width 35 height 28
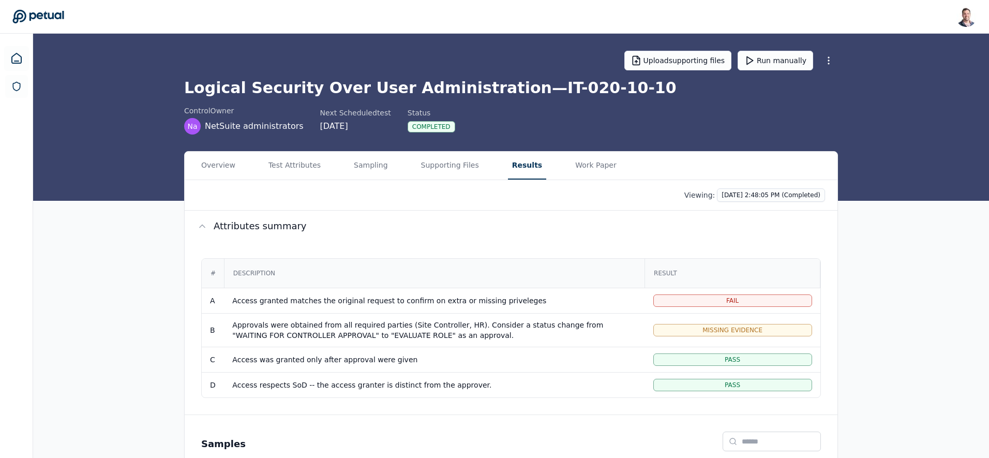
scroll to position [117, 0]
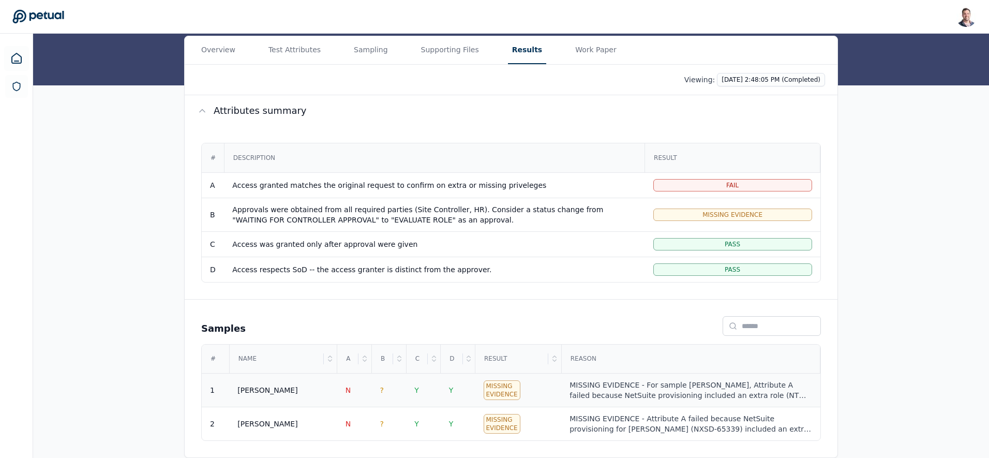
click at [624, 385] on div "MISSING EVIDENCE - For sample Ricky Dunbar, Attribute A failed because NetSuite…" at bounding box center [691, 390] width 242 height 21
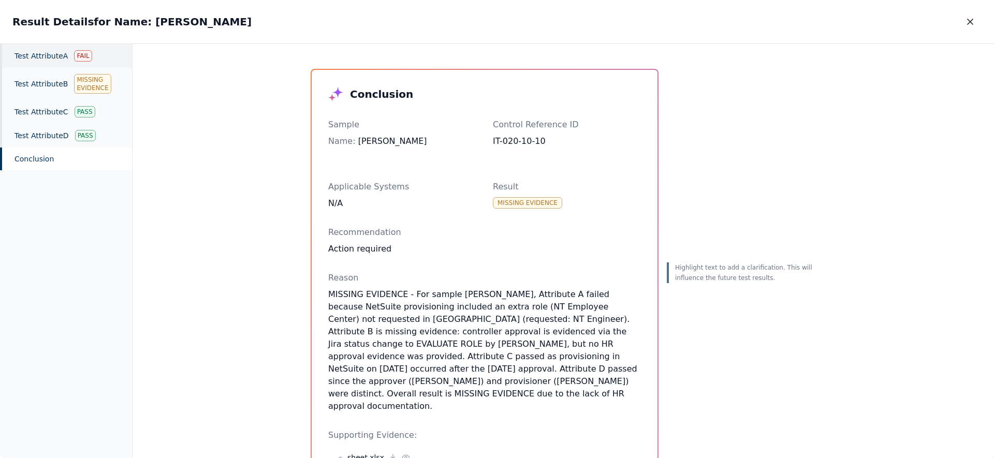
click at [63, 57] on div "Test Attribute A Fail" at bounding box center [66, 56] width 132 height 24
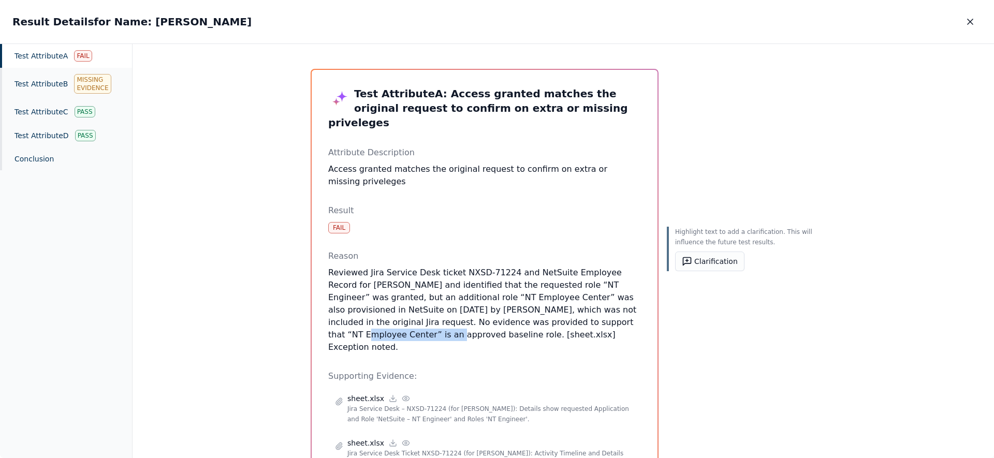
drag, startPoint x: 517, startPoint y: 308, endPoint x: 609, endPoint y: 306, distance: 91.1
click at [609, 306] on p "Reviewed Jira Service Desk ticket NXSD-71224 and NetSuite Employee Record for R…" at bounding box center [484, 309] width 313 height 87
click at [722, 249] on div "Highlight text to add a clarification. This will influence the future test resu…" at bounding box center [740, 308] width 149 height 479
drag, startPoint x: 516, startPoint y: 309, endPoint x: 413, endPoint y: 323, distance: 103.9
click at [412, 323] on p "Reviewed Jira Service Desk ticket NXSD-71224 and NetSuite Employee Record for R…" at bounding box center [484, 309] width 313 height 87
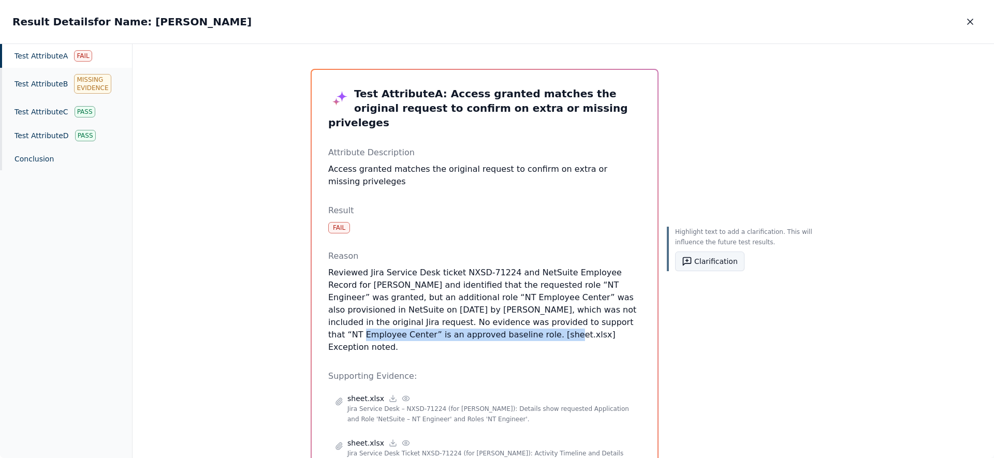
click at [716, 264] on button "Clarification" at bounding box center [709, 261] width 69 height 20
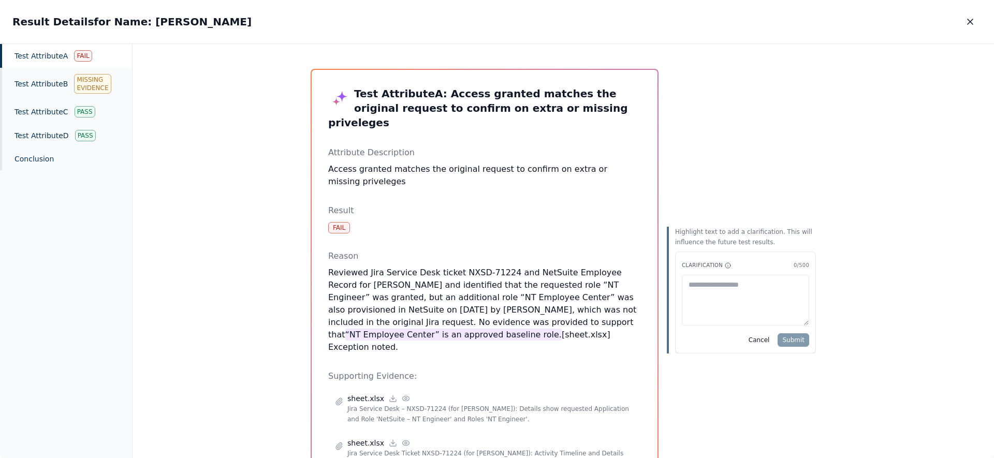
click at [711, 295] on textarea at bounding box center [744, 300] width 127 height 51
type textarea "**********"
drag, startPoint x: 792, startPoint y: 335, endPoint x: 854, endPoint y: 329, distance: 61.9
click at [791, 336] on button "Submit" at bounding box center [793, 339] width 32 height 13
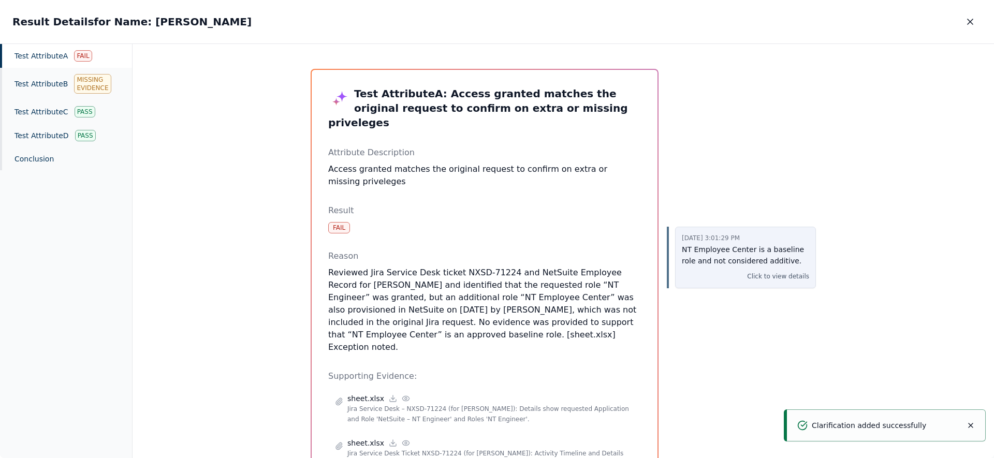
click at [775, 275] on p "Click to view details" at bounding box center [778, 276] width 62 height 10
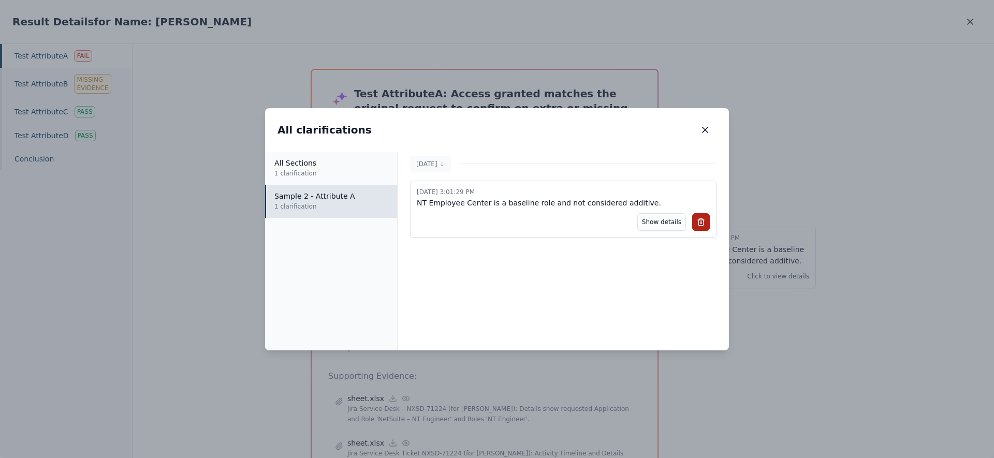
click at [802, 334] on div "All clarifications All clarifications All Sections 1 clarification Sample 2 - A…" at bounding box center [497, 229] width 994 height 458
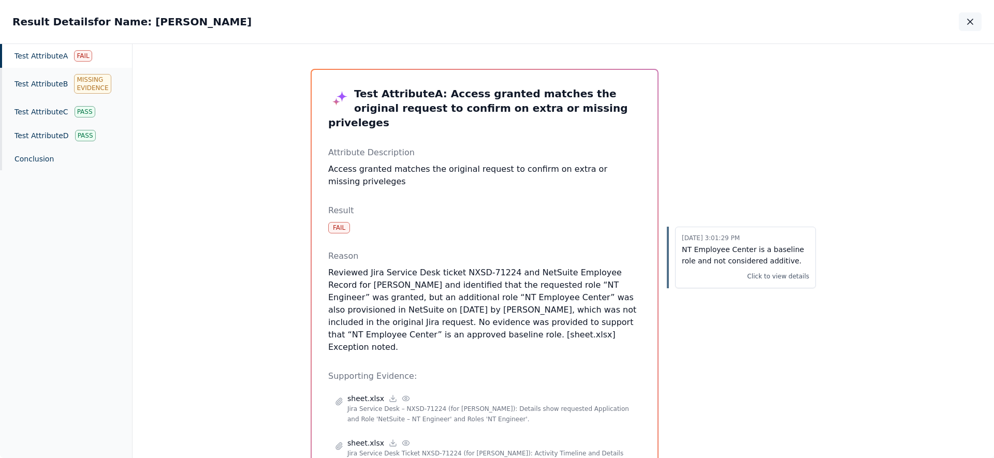
click at [971, 17] on icon "button" at bounding box center [970, 22] width 10 height 10
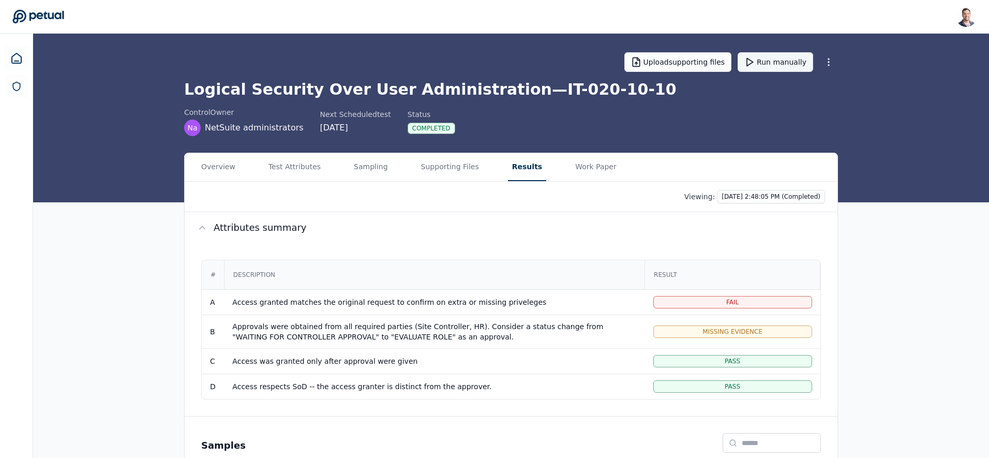
click at [785, 65] on button "Run manually" at bounding box center [776, 62] width 76 height 20
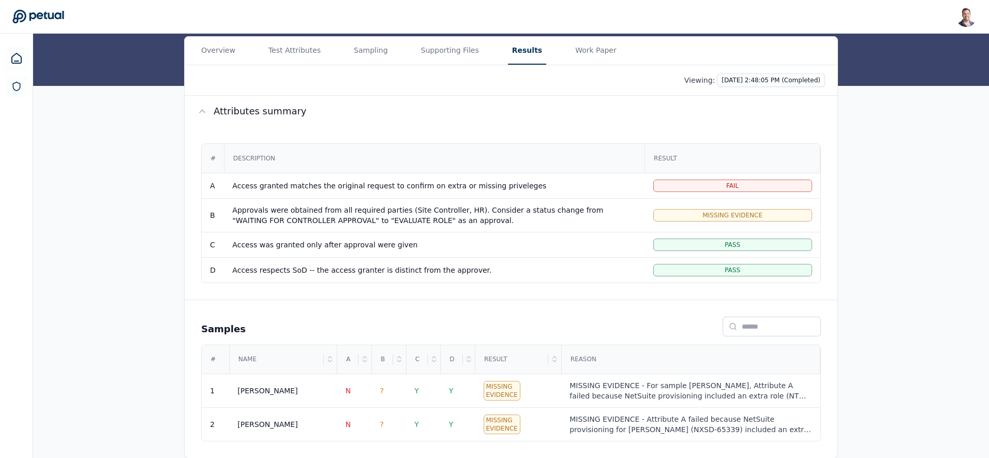
scroll to position [117, 0]
click at [639, 382] on div "MISSING EVIDENCE - For sample Ricky Dunbar, Attribute A failed because NetSuite…" at bounding box center [691, 390] width 242 height 21
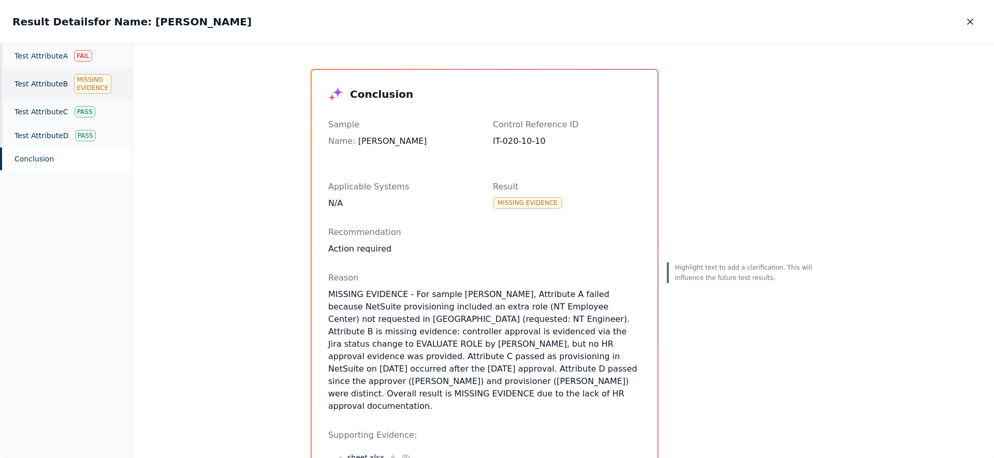
click at [51, 80] on div "Test Attribute B Missing Evidence" at bounding box center [66, 84] width 132 height 32
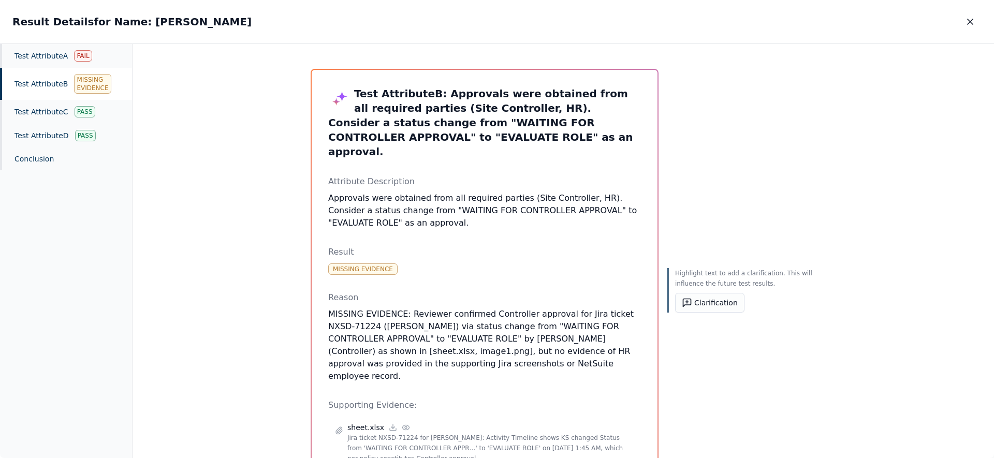
drag, startPoint x: 581, startPoint y: 352, endPoint x: 332, endPoint y: 292, distance: 256.5
click at [332, 292] on div "Reason MISSING EVIDENCE: Reviewer confirmed Controller approval for Jira ticket…" at bounding box center [484, 336] width 313 height 91
click at [575, 351] on p "MISSING EVIDENCE: Reviewer confirmed Controller approval for Jira ticket NXSD-7…" at bounding box center [484, 345] width 313 height 75
click at [965, 18] on icon "button" at bounding box center [970, 22] width 10 height 10
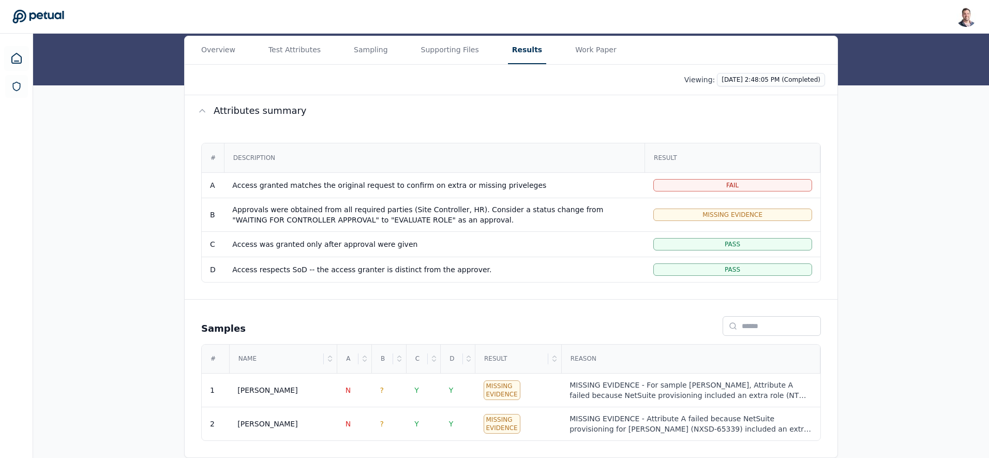
click at [589, 57] on main "Upload supporting files Cancel test run Logical Security Over User Administrati…" at bounding box center [511, 187] width 956 height 541
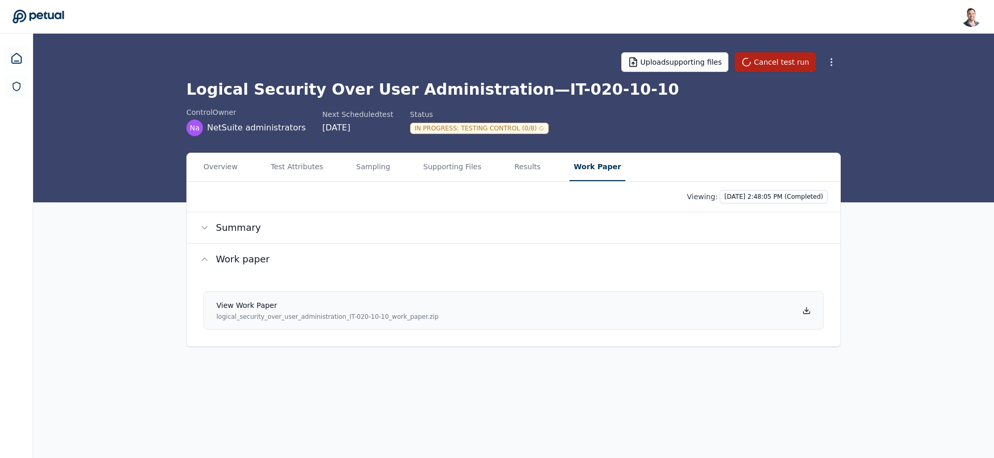
click at [807, 312] on icon at bounding box center [806, 310] width 8 height 8
click at [874, 371] on main "Upload supporting files Cancel test run Logical Security Over User Administrati…" at bounding box center [513, 246] width 960 height 424
click at [510, 176] on button "Results" at bounding box center [527, 167] width 35 height 28
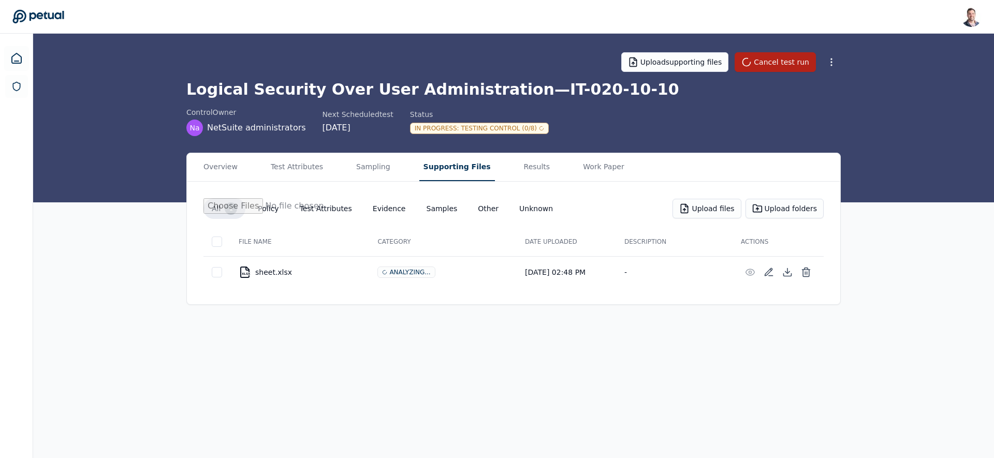
click at [439, 165] on button "Supporting Files" at bounding box center [457, 167] width 76 height 28
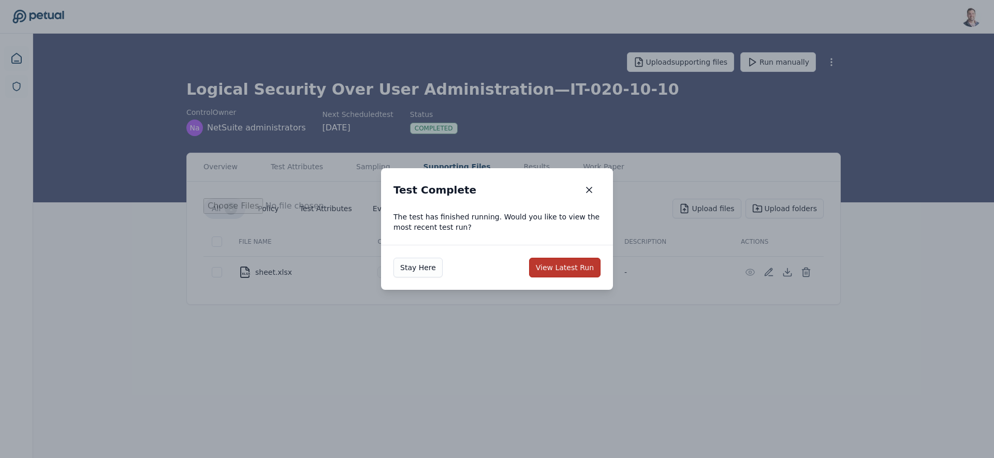
click at [571, 264] on button "View Latest Run" at bounding box center [564, 268] width 71 height 20
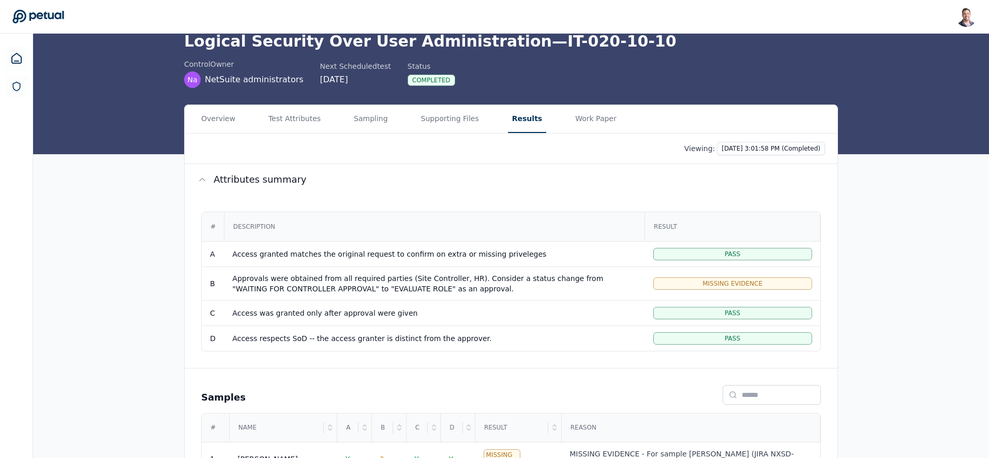
scroll to position [117, 0]
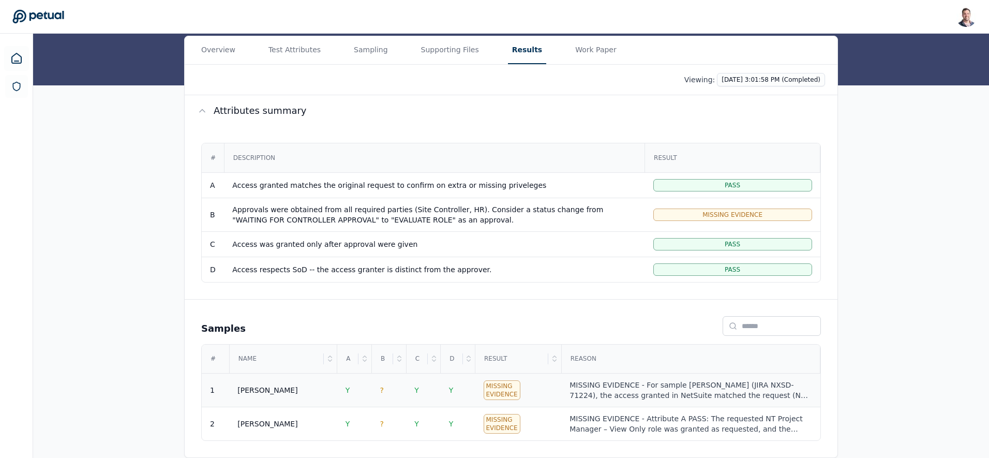
click at [662, 397] on div "MISSING EVIDENCE - For sample Ricky Dunbar (JIRA NXSD-71224), the access grante…" at bounding box center [691, 390] width 242 height 21
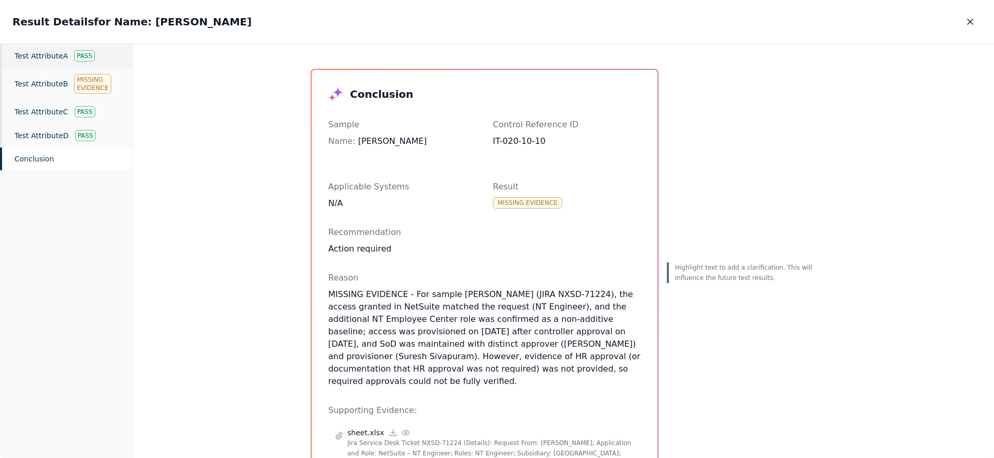
click at [59, 56] on div "Test Attribute A Pass" at bounding box center [66, 56] width 132 height 24
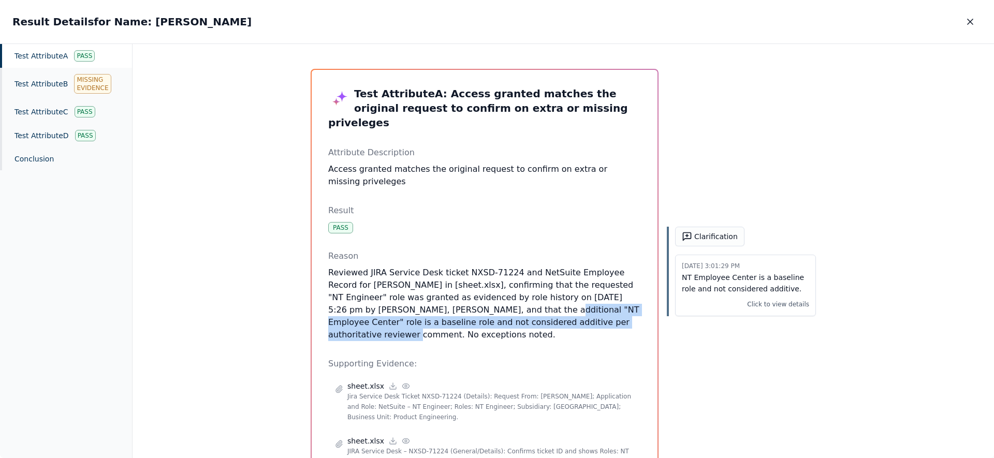
drag, startPoint x: 407, startPoint y: 294, endPoint x: 536, endPoint y: 313, distance: 130.7
click at [536, 313] on p "Reviewed JIRA Service Desk ticket NXSD-71224 and NetSuite Employee Record for D…" at bounding box center [484, 303] width 313 height 75
click at [967, 22] on icon "button" at bounding box center [970, 22] width 10 height 10
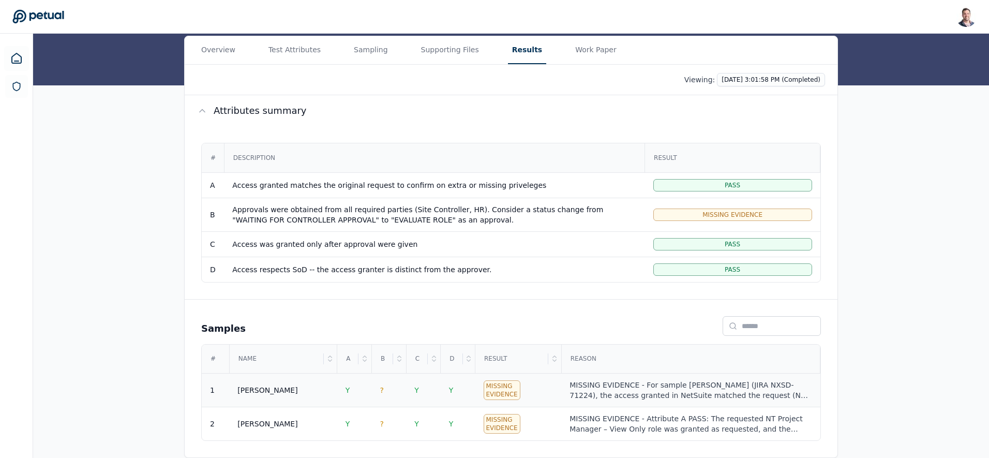
click at [289, 402] on td "Ricky" at bounding box center [283, 391] width 108 height 34
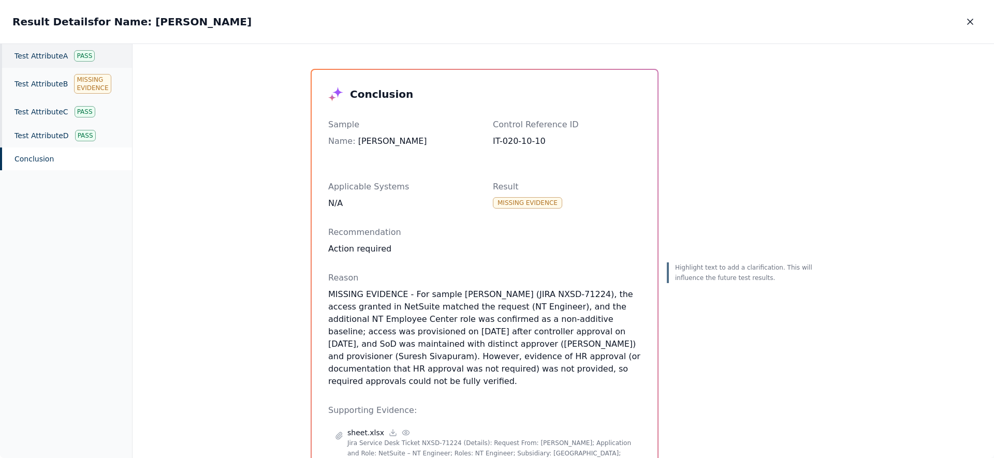
click at [46, 56] on div "Test Attribute A Pass" at bounding box center [66, 56] width 132 height 24
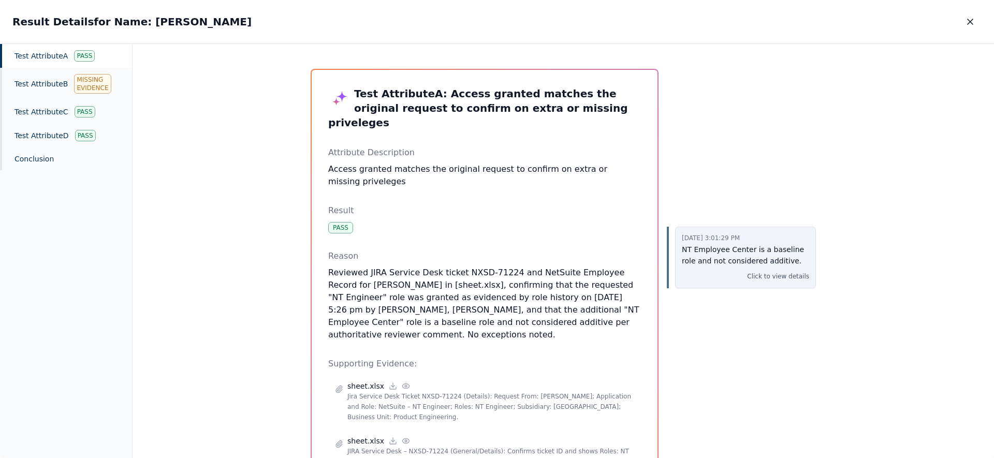
click at [703, 260] on p "NT Employee Center is a baseline role and not considered additive." at bounding box center [744, 256] width 127 height 24
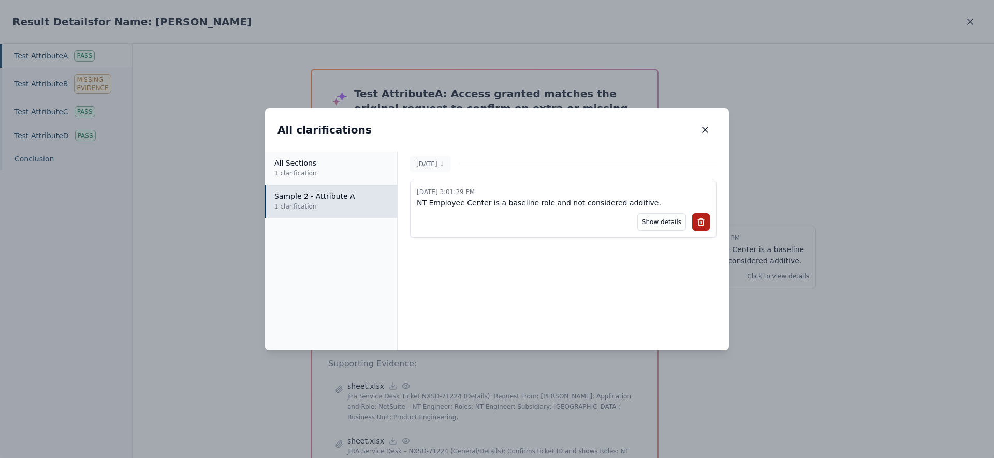
drag, startPoint x: 975, startPoint y: 25, endPoint x: 969, endPoint y: 29, distance: 7.5
click at [973, 26] on div "All clarifications All clarifications All Sections 1 clarification Sample 2 - A…" at bounding box center [497, 229] width 994 height 458
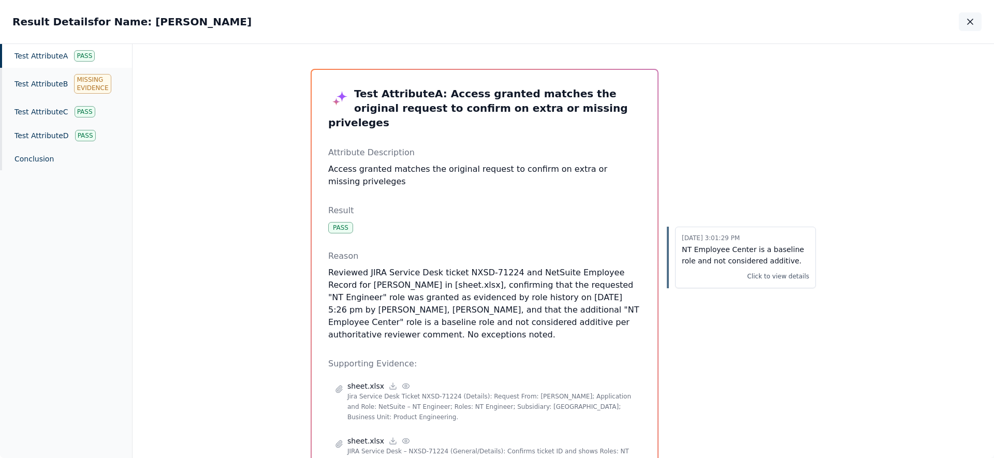
click at [972, 17] on icon "button" at bounding box center [970, 22] width 10 height 10
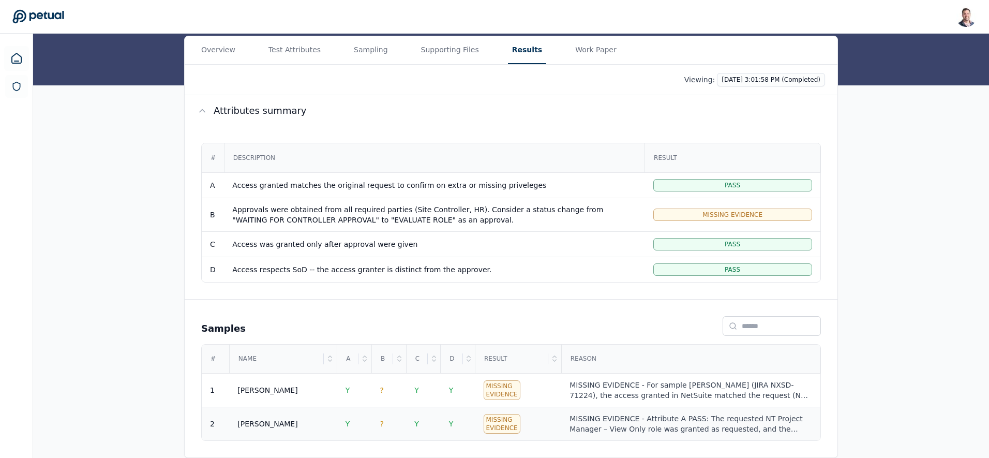
click at [680, 419] on div "MISSING EVIDENCE - Attribute A PASS: The requested NT Project Manager – View On…" at bounding box center [691, 423] width 242 height 21
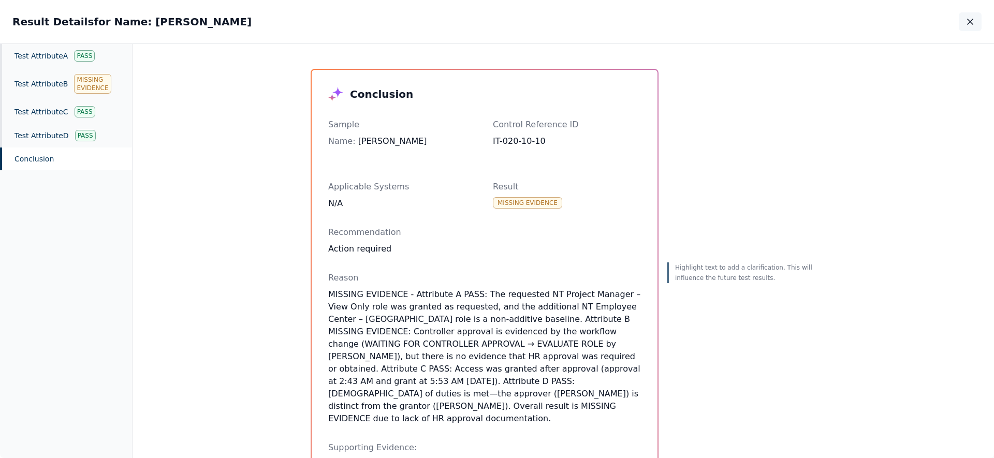
click at [968, 17] on icon "button" at bounding box center [970, 22] width 10 height 10
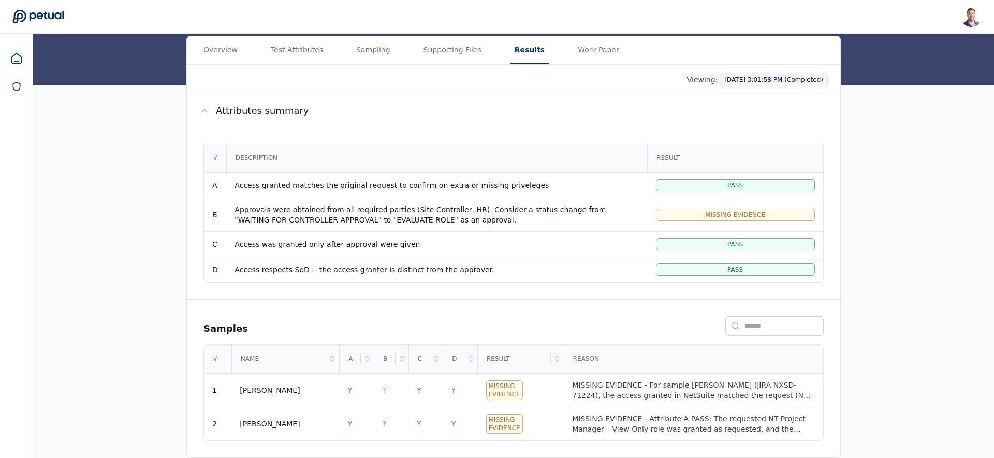
click at [760, 77] on html "Snir Kodesh snir@petual.ai Sign out Upload supporting files Run manually Logica…" at bounding box center [497, 170] width 994 height 575
click at [746, 120] on div "10/5/2025, 2:48:05 PM (Completed)" at bounding box center [747, 120] width 144 height 19
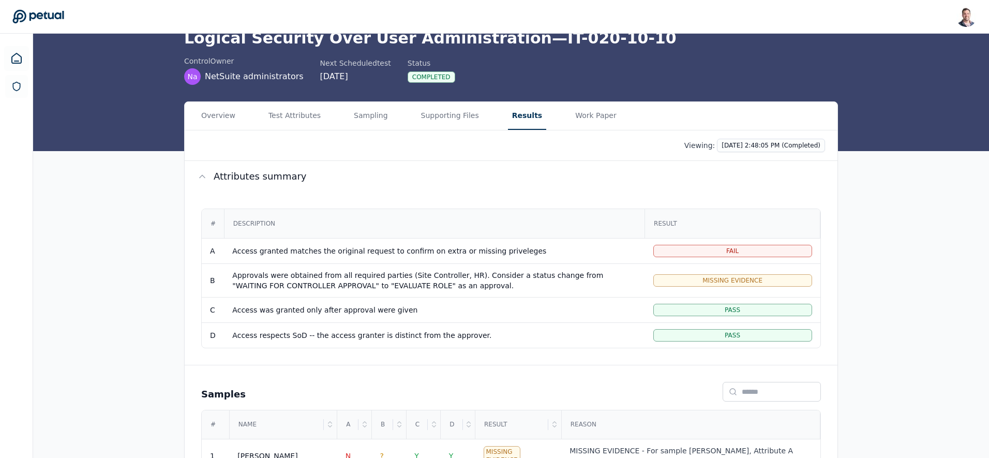
scroll to position [117, 0]
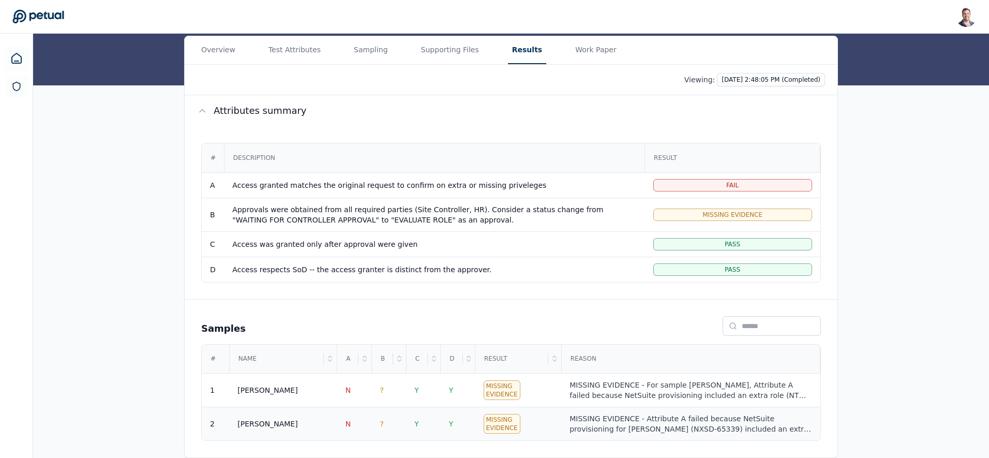
click at [679, 414] on div "MISSING EVIDENCE - Attribute A failed because NetSuite provisioning for Mukund …" at bounding box center [691, 423] width 242 height 21
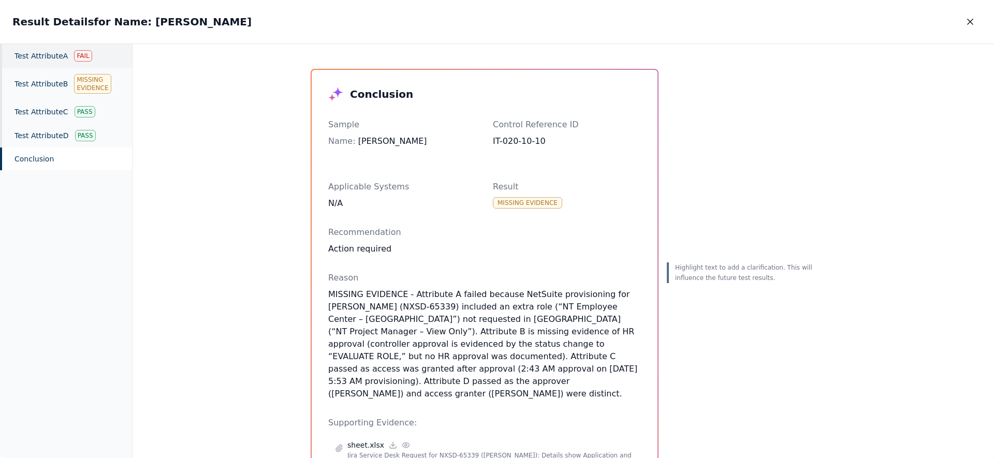
click at [46, 58] on div "Test Attribute A Fail" at bounding box center [66, 56] width 132 height 24
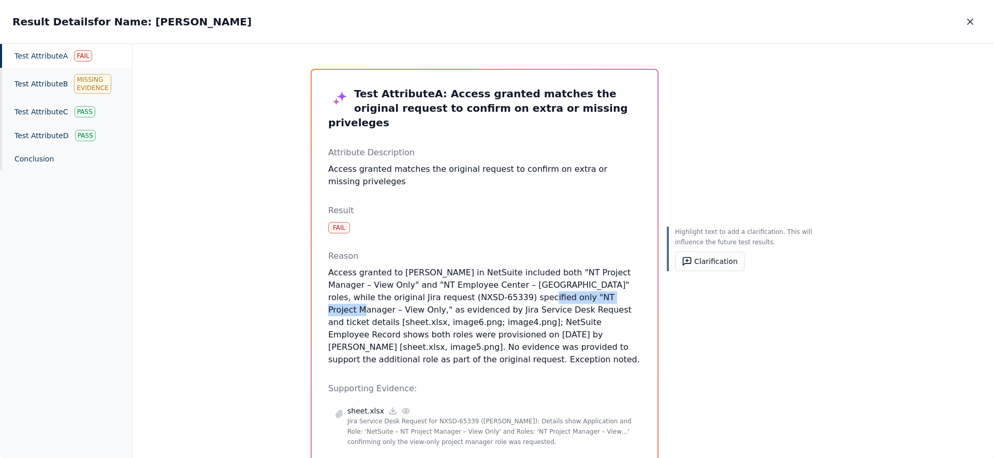
drag, startPoint x: 475, startPoint y: 281, endPoint x: 565, endPoint y: 303, distance: 92.1
click at [579, 281] on p "Access granted to Mukund Madhav in NetSuite included both "NT Project Manager –…" at bounding box center [484, 315] width 313 height 99
drag, startPoint x: 396, startPoint y: 270, endPoint x: 503, endPoint y: 272, distance: 106.6
click at [503, 272] on p "Access granted to Mukund Madhav in NetSuite included both "NT Project Manager –…" at bounding box center [484, 315] width 313 height 99
drag, startPoint x: 476, startPoint y: 284, endPoint x: 596, endPoint y: 284, distance: 120.0
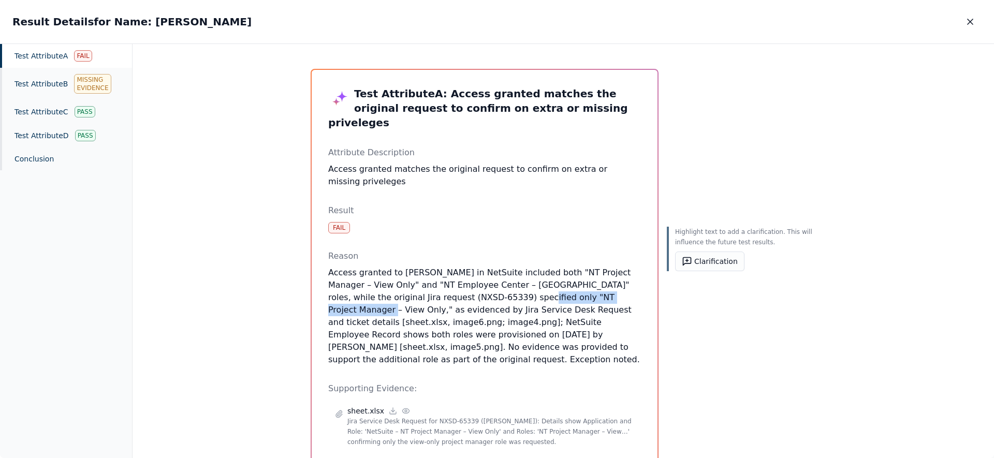
click at [597, 283] on p "Access granted to Mukund Madhav in NetSuite included both "NT Project Manager –…" at bounding box center [484, 315] width 313 height 99
click at [971, 19] on icon "button" at bounding box center [970, 22] width 10 height 10
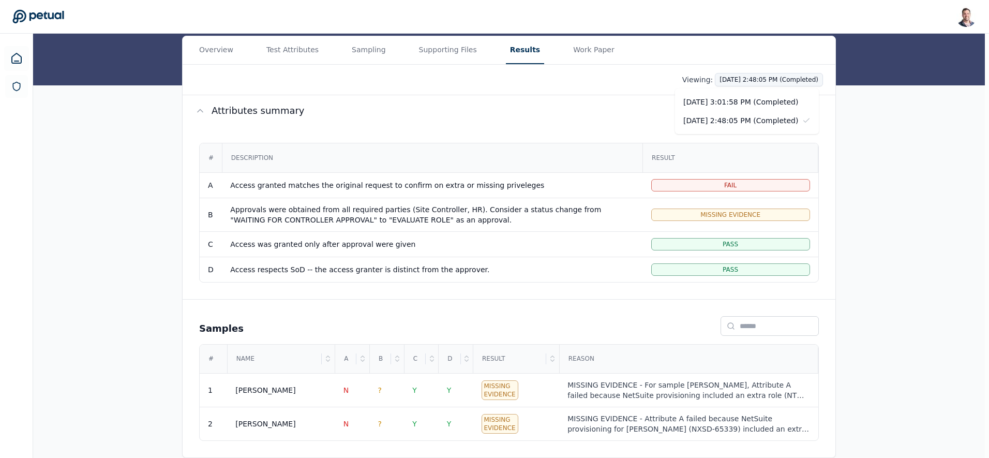
click at [762, 80] on html "Snir Kodesh snir@petual.ai Sign out Upload supporting files Run manually Logica…" at bounding box center [494, 170] width 989 height 575
click at [763, 103] on div "10/5/2025, 3:01:58 PM (Completed)" at bounding box center [747, 102] width 144 height 19
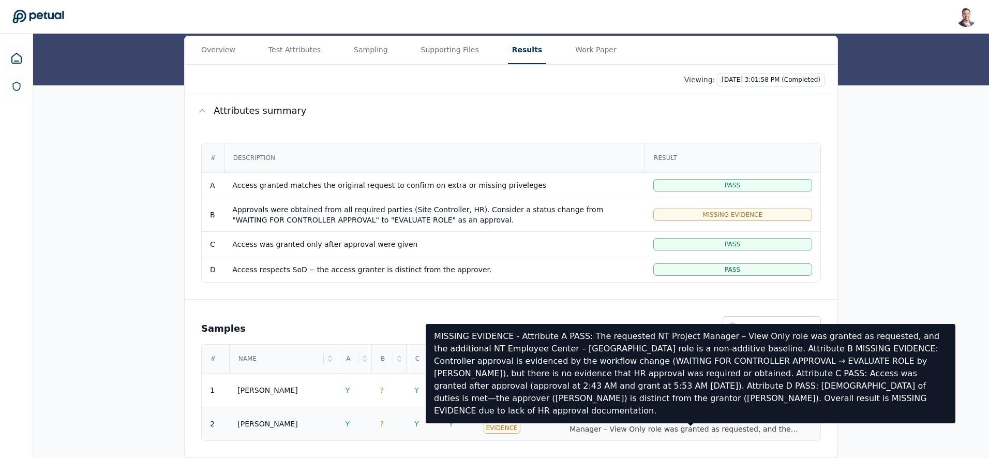
click at [685, 425] on div "MISSING EVIDENCE - Attribute A PASS: The requested NT Project Manager – View On…" at bounding box center [691, 423] width 242 height 21
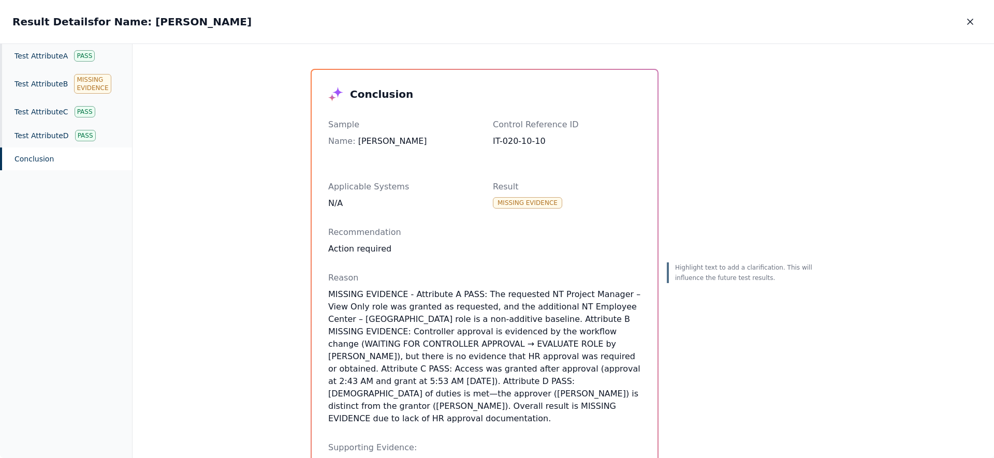
click at [48, 42] on div "Result Details for Name: Mukund Result Details for Name: Mukund" at bounding box center [497, 21] width 994 height 43
click at [45, 54] on div "Test Attribute A Pass" at bounding box center [66, 56] width 132 height 24
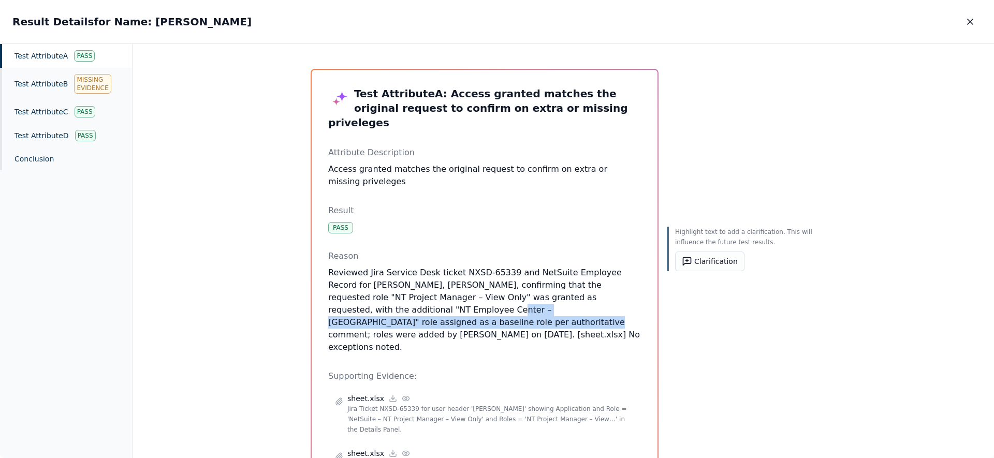
drag, startPoint x: 389, startPoint y: 298, endPoint x: 611, endPoint y: 298, distance: 222.5
click at [611, 298] on div "Test Attribute A : Access granted matches the original request to confirm on ex…" at bounding box center [485, 351] width 346 height 563
click at [967, 25] on icon "button" at bounding box center [970, 22] width 10 height 10
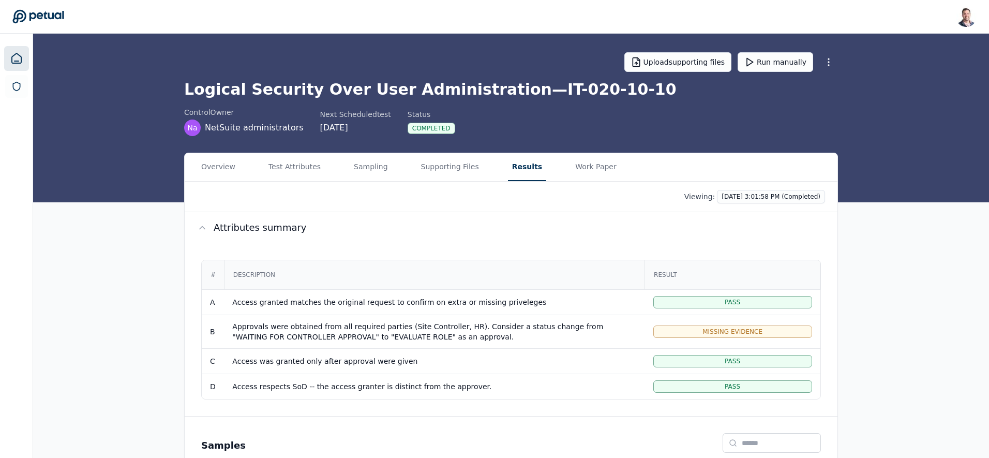
click at [10, 55] on icon at bounding box center [16, 58] width 12 height 12
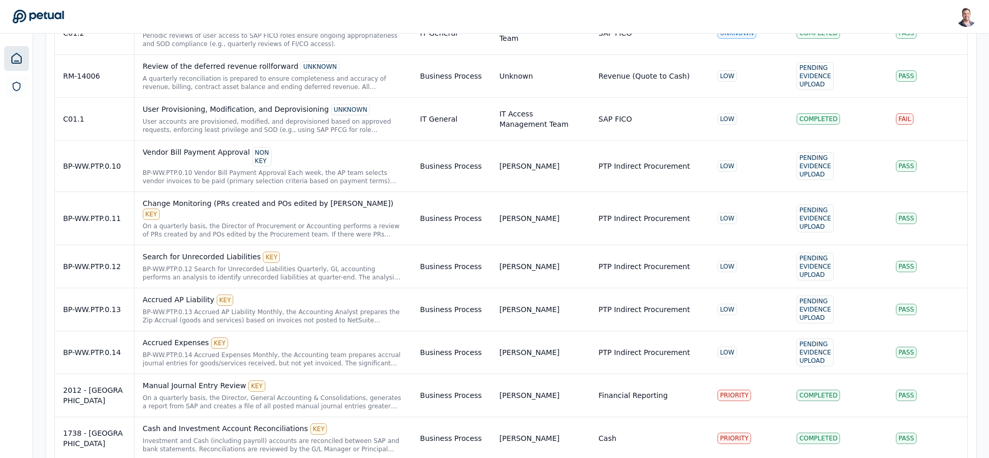
scroll to position [2517, 0]
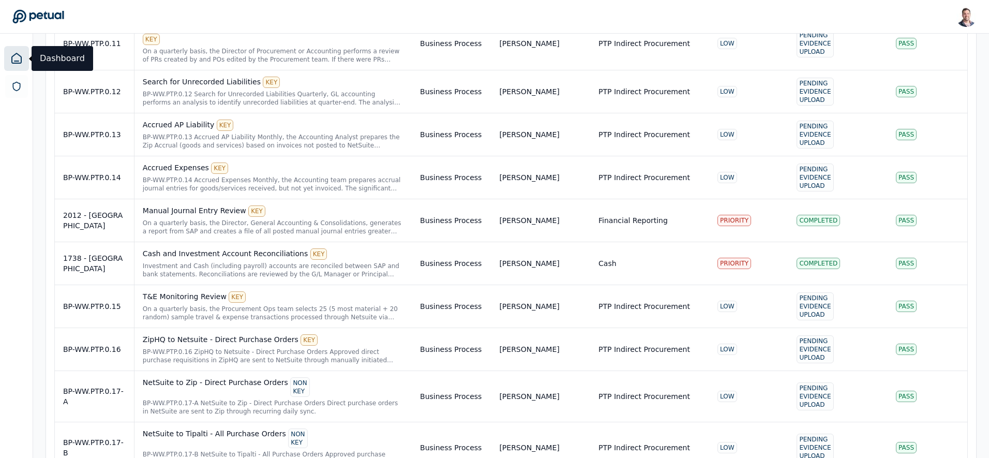
click at [336, 10] on div "Snir Kodesh snir@petual.ai Sign out" at bounding box center [494, 16] width 965 height 21
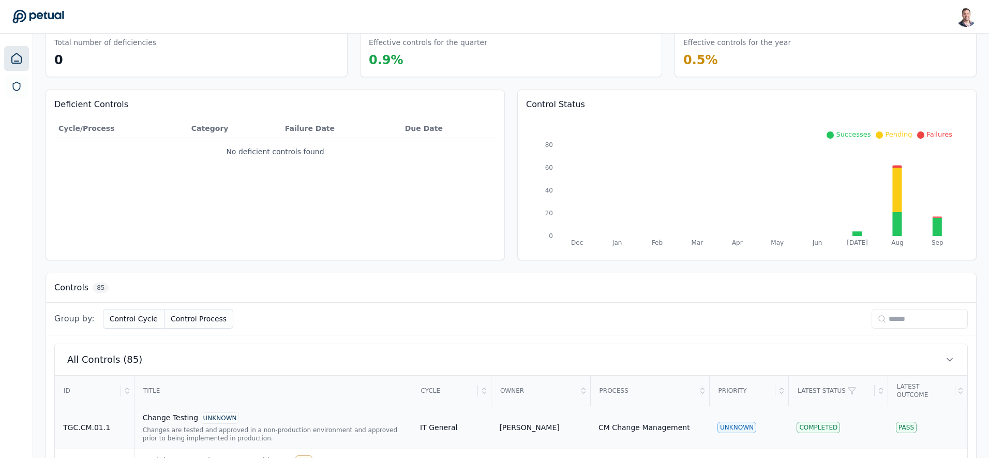
scroll to position [0, 0]
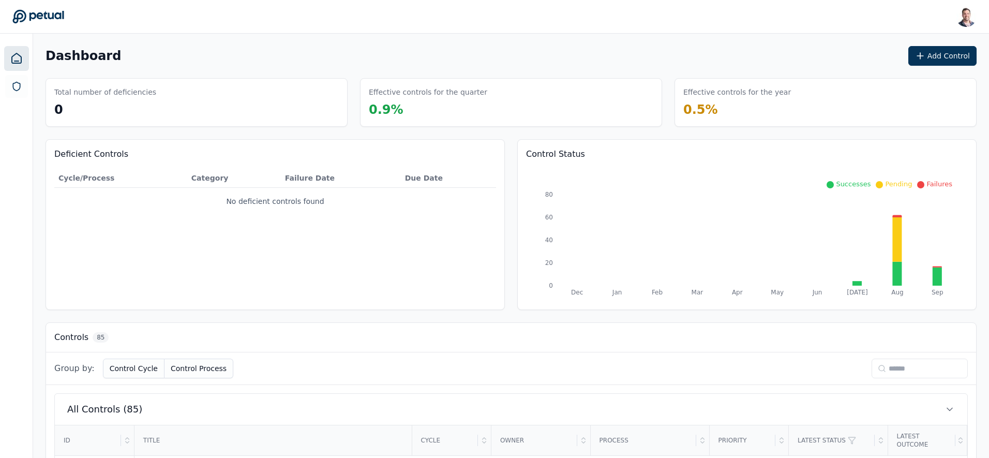
click at [903, 381] on div "Group by: Control Cycle Control Process" at bounding box center [511, 368] width 930 height 33
click at [897, 365] on input at bounding box center [920, 369] width 96 height 20
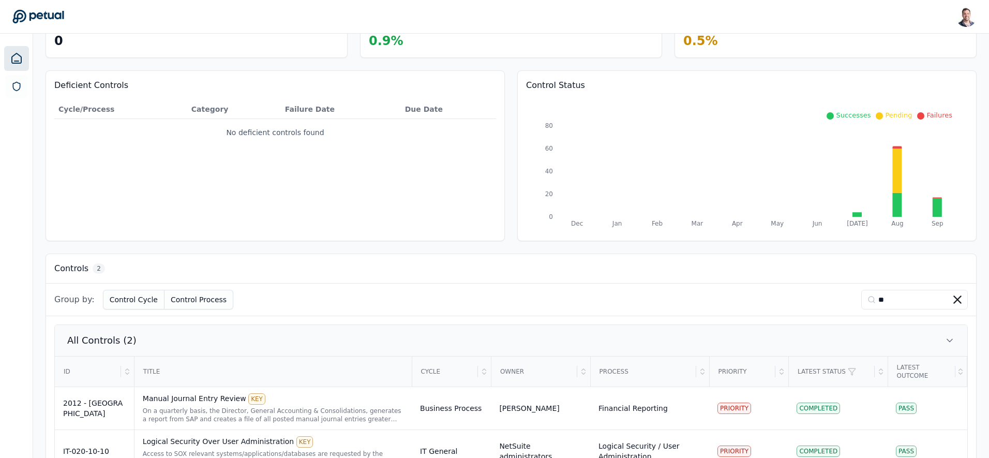
scroll to position [105, 0]
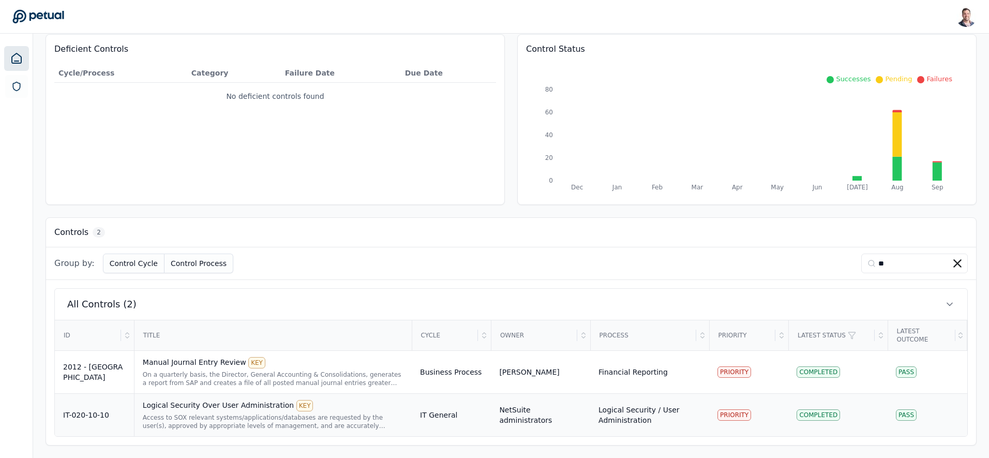
type input "**"
click at [170, 418] on div "Access to SOX relevant systems/applications/databases are requested by the user…" at bounding box center [273, 421] width 261 height 17
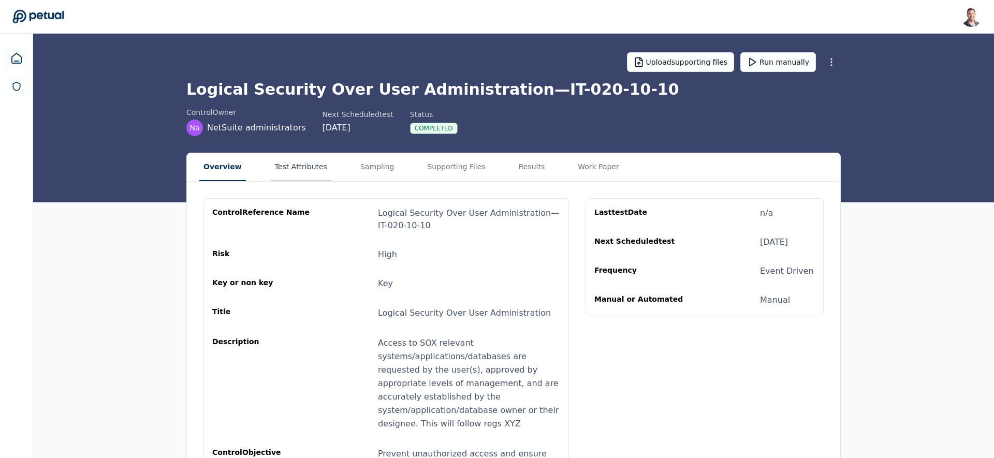
click at [303, 170] on button "Test Attributes" at bounding box center [301, 167] width 61 height 28
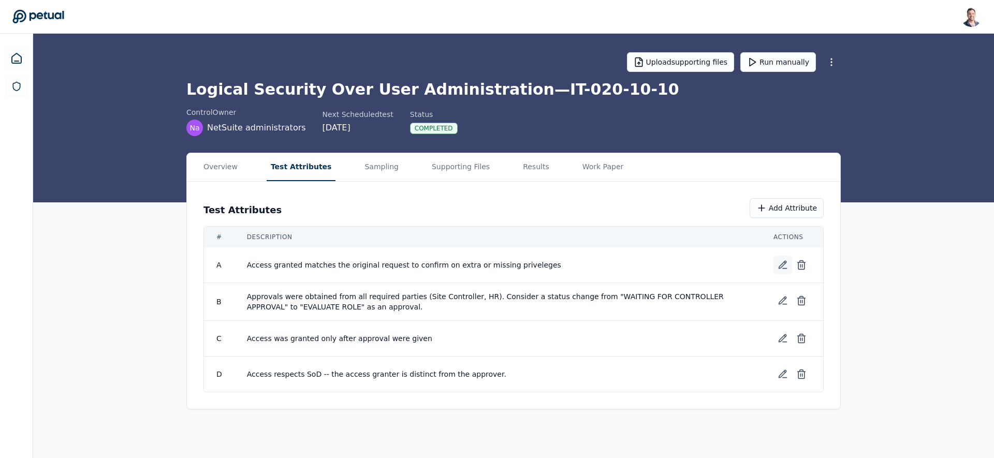
click at [778, 262] on icon at bounding box center [782, 265] width 10 height 10
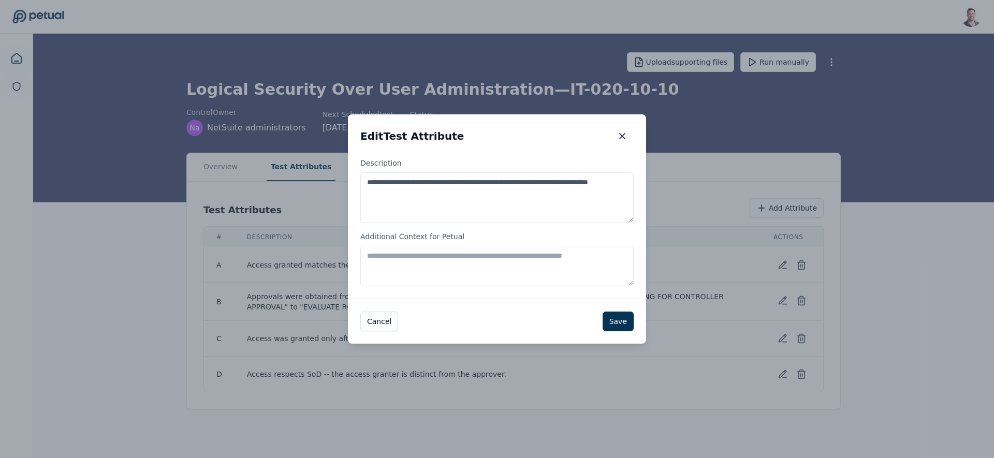
drag, startPoint x: 420, startPoint y: 205, endPoint x: 340, endPoint y: 161, distance: 90.8
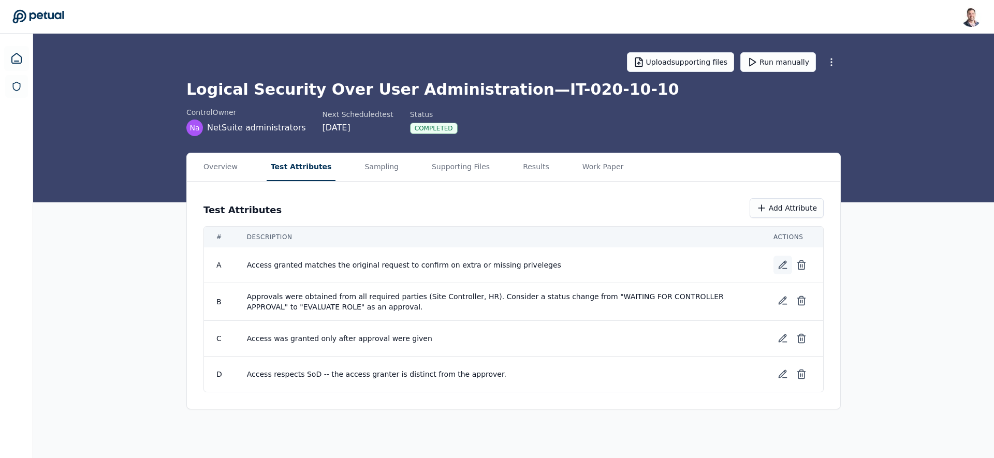
click at [782, 265] on icon at bounding box center [782, 264] width 7 height 7
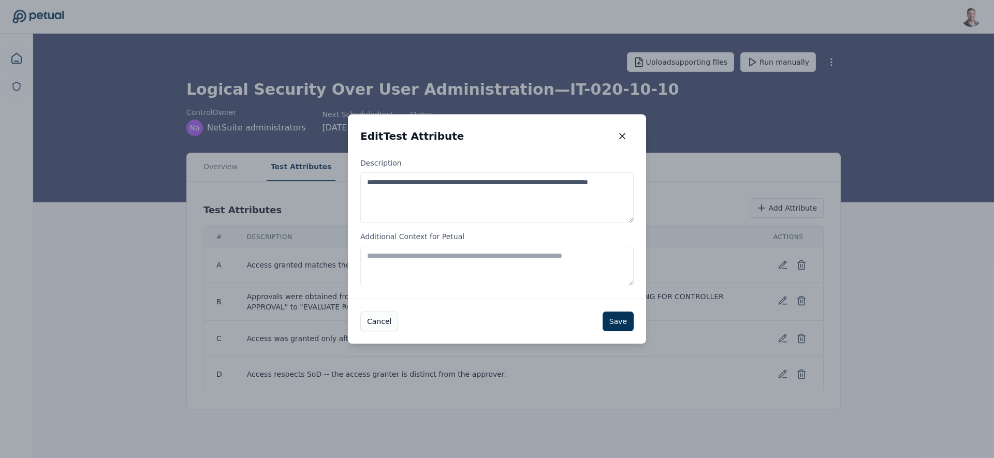
drag, startPoint x: 441, startPoint y: 205, endPoint x: 369, endPoint y: 180, distance: 76.4
click at [369, 180] on textarea "**********" at bounding box center [496, 197] width 273 height 51
click at [443, 264] on textarea "Additional Context for Petual" at bounding box center [496, 266] width 273 height 40
